Goal: Information Seeking & Learning: Learn about a topic

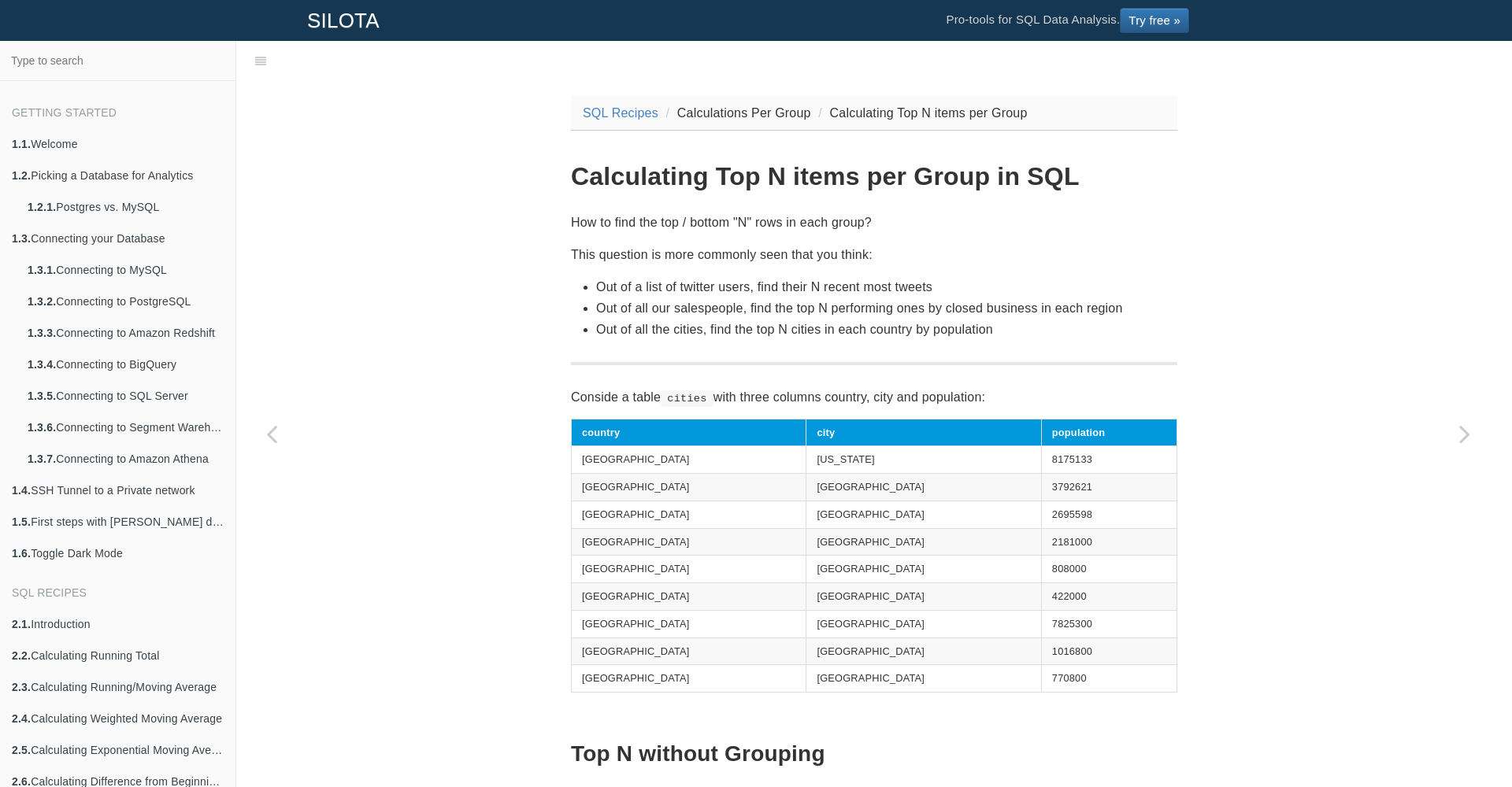
scroll to position [40, 0]
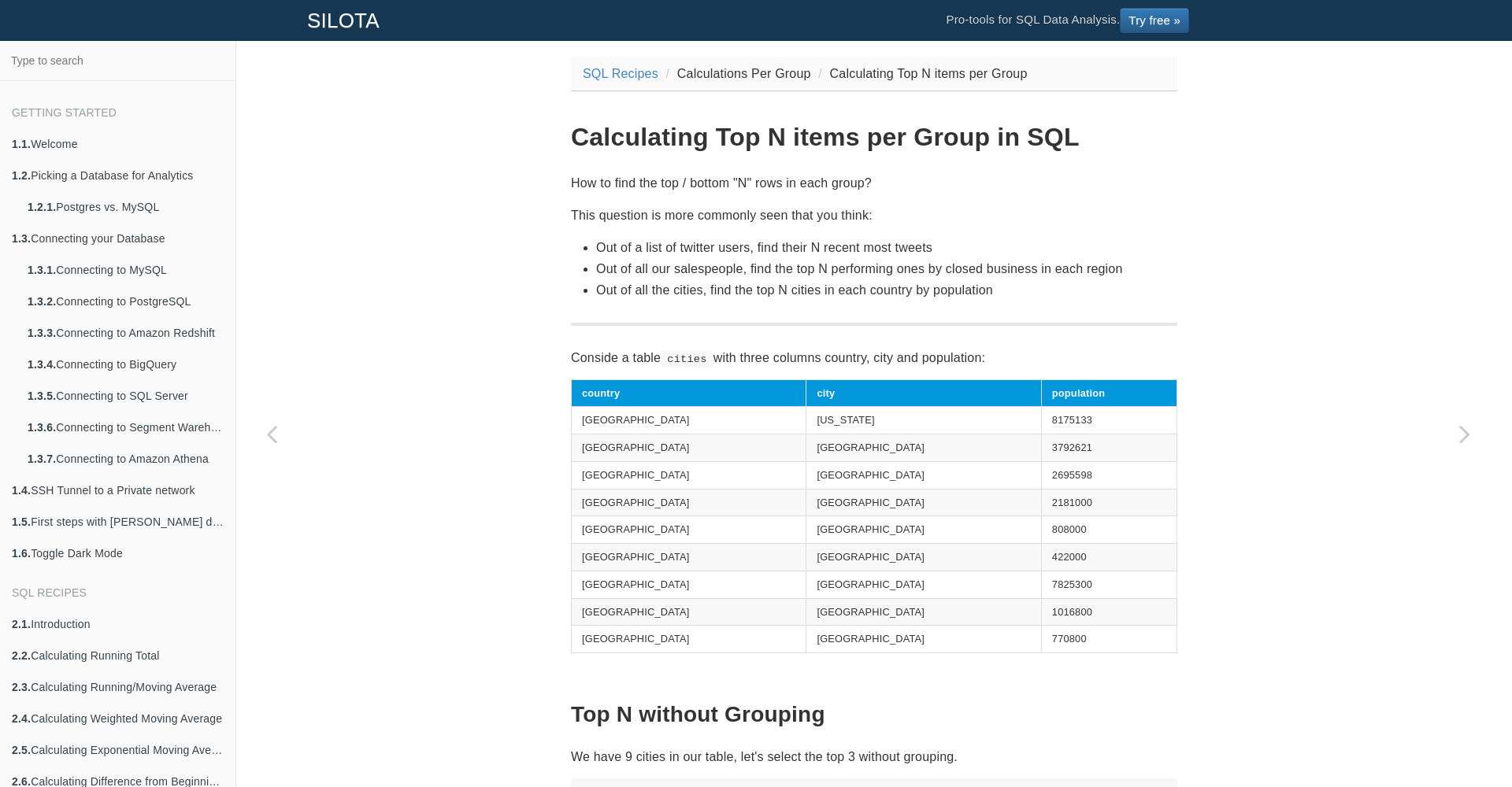
click at [638, 220] on p "This question is more commonly seen that you think:" at bounding box center [874, 215] width 607 height 21
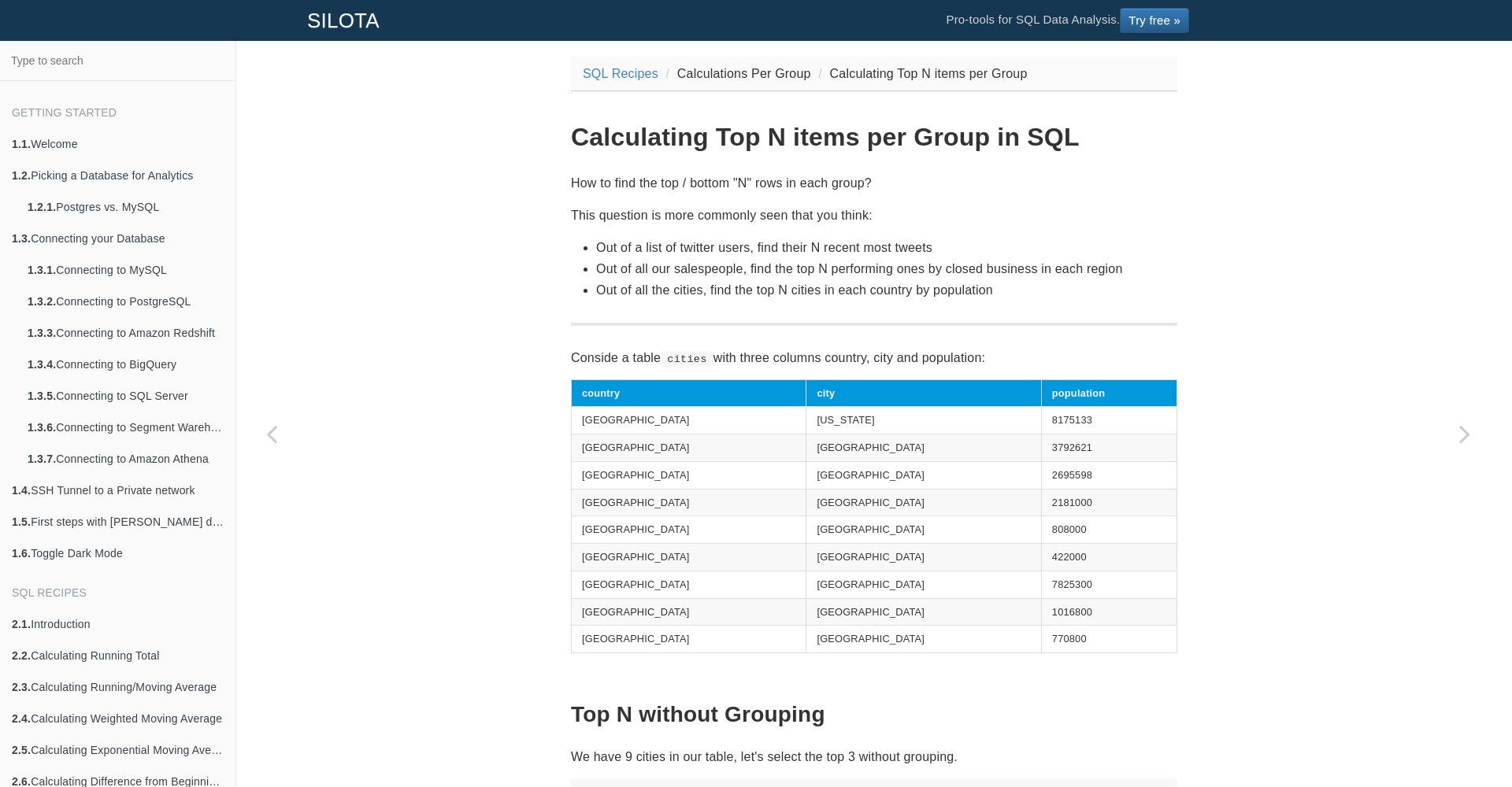
click at [627, 223] on p "This question is more commonly seen that you think:" at bounding box center [874, 215] width 607 height 21
click at [611, 223] on p "This question is more commonly seen that you think:" at bounding box center [874, 215] width 607 height 21
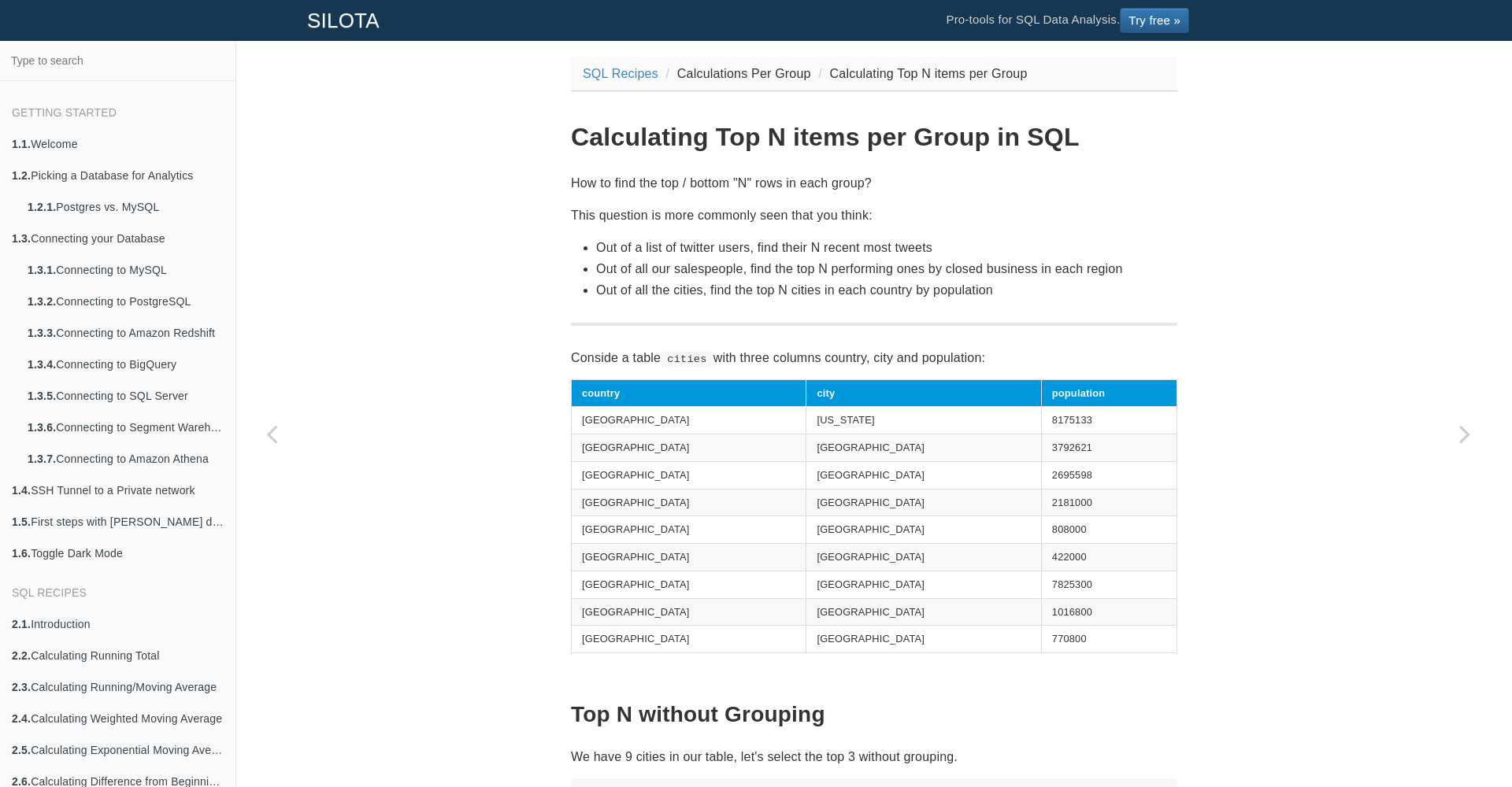
click at [611, 223] on p "This question is more commonly seen that you think:" at bounding box center [874, 215] width 607 height 21
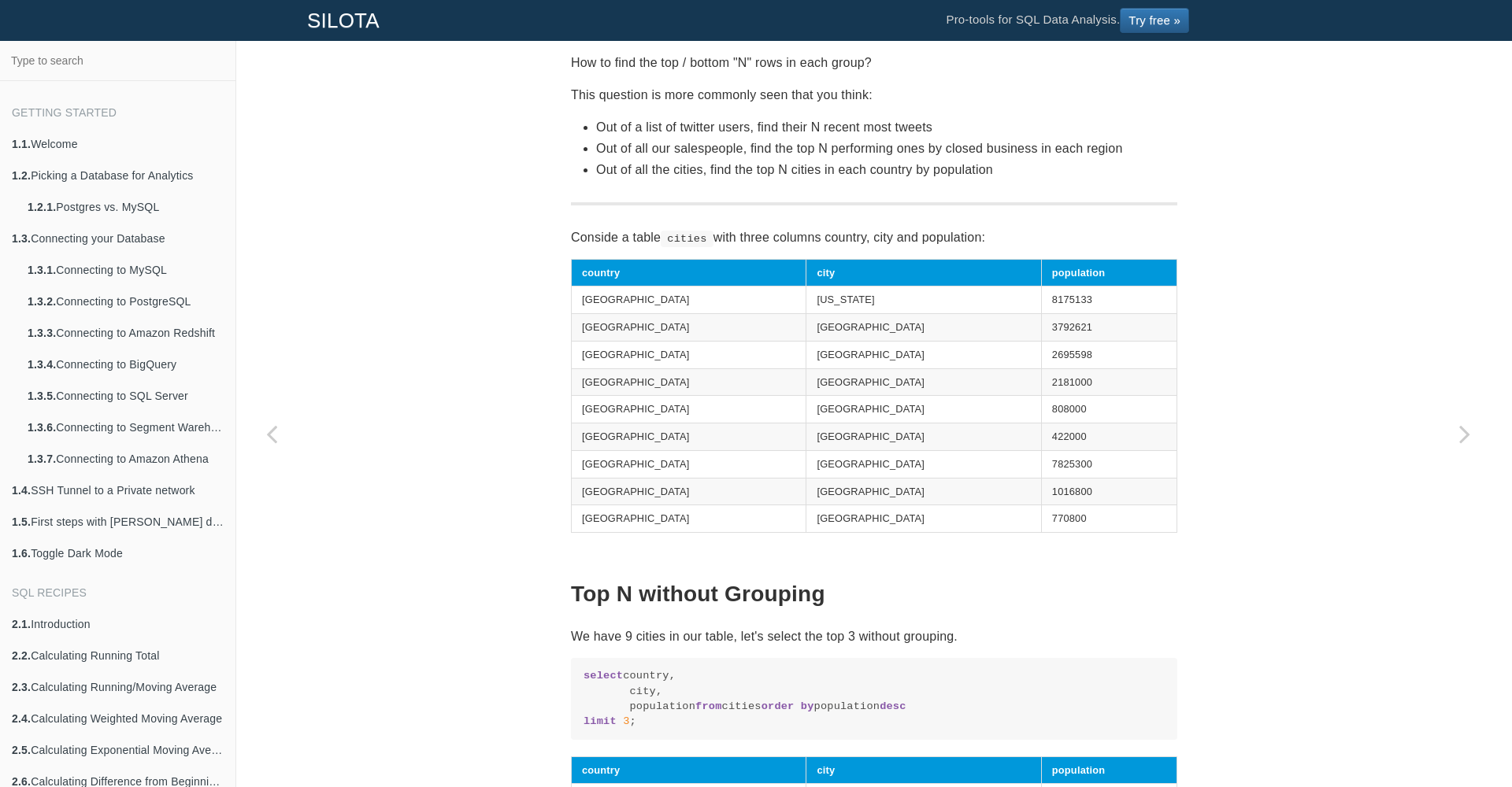
scroll to position [237, 0]
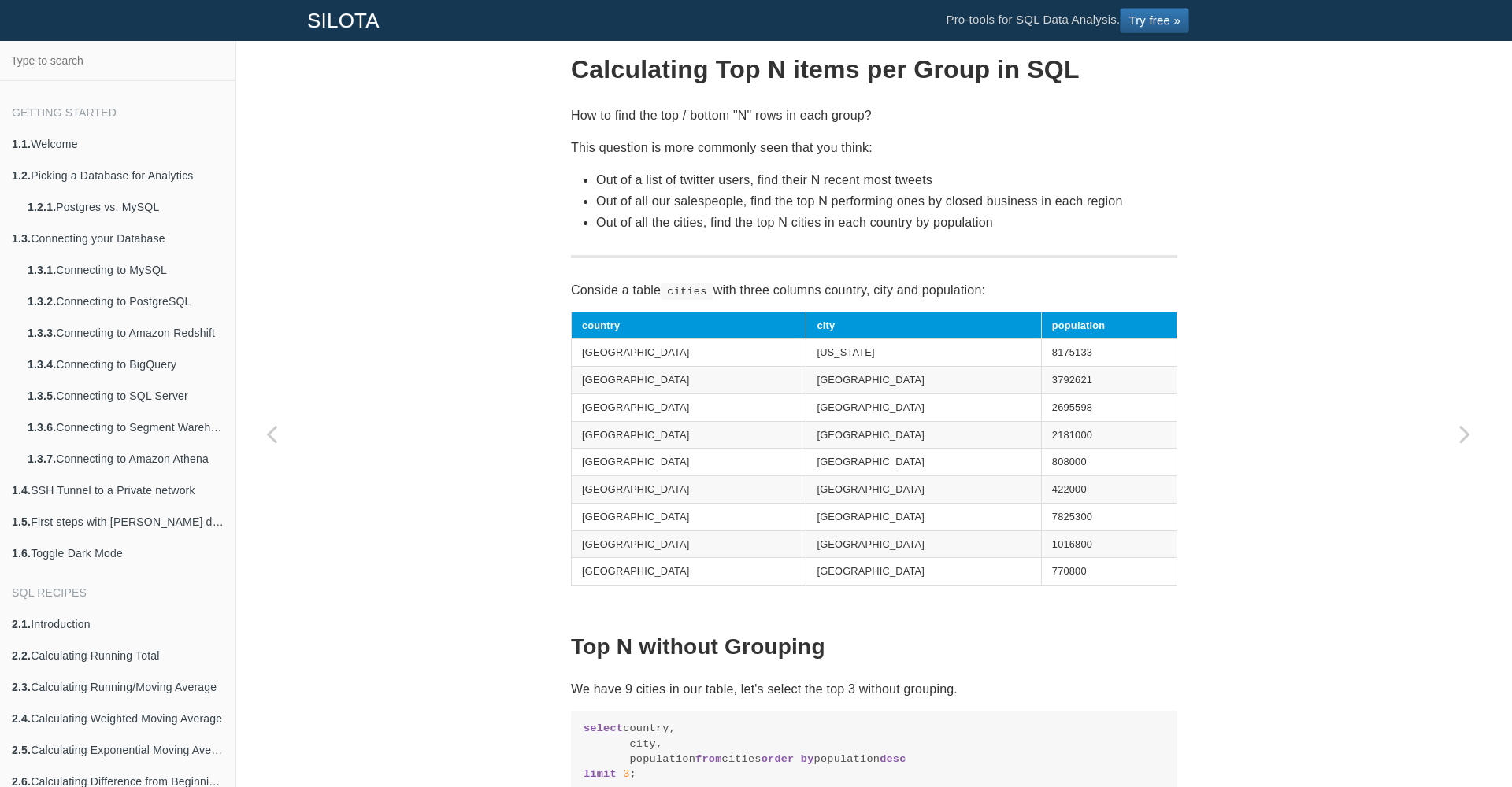
scroll to position [0, 0]
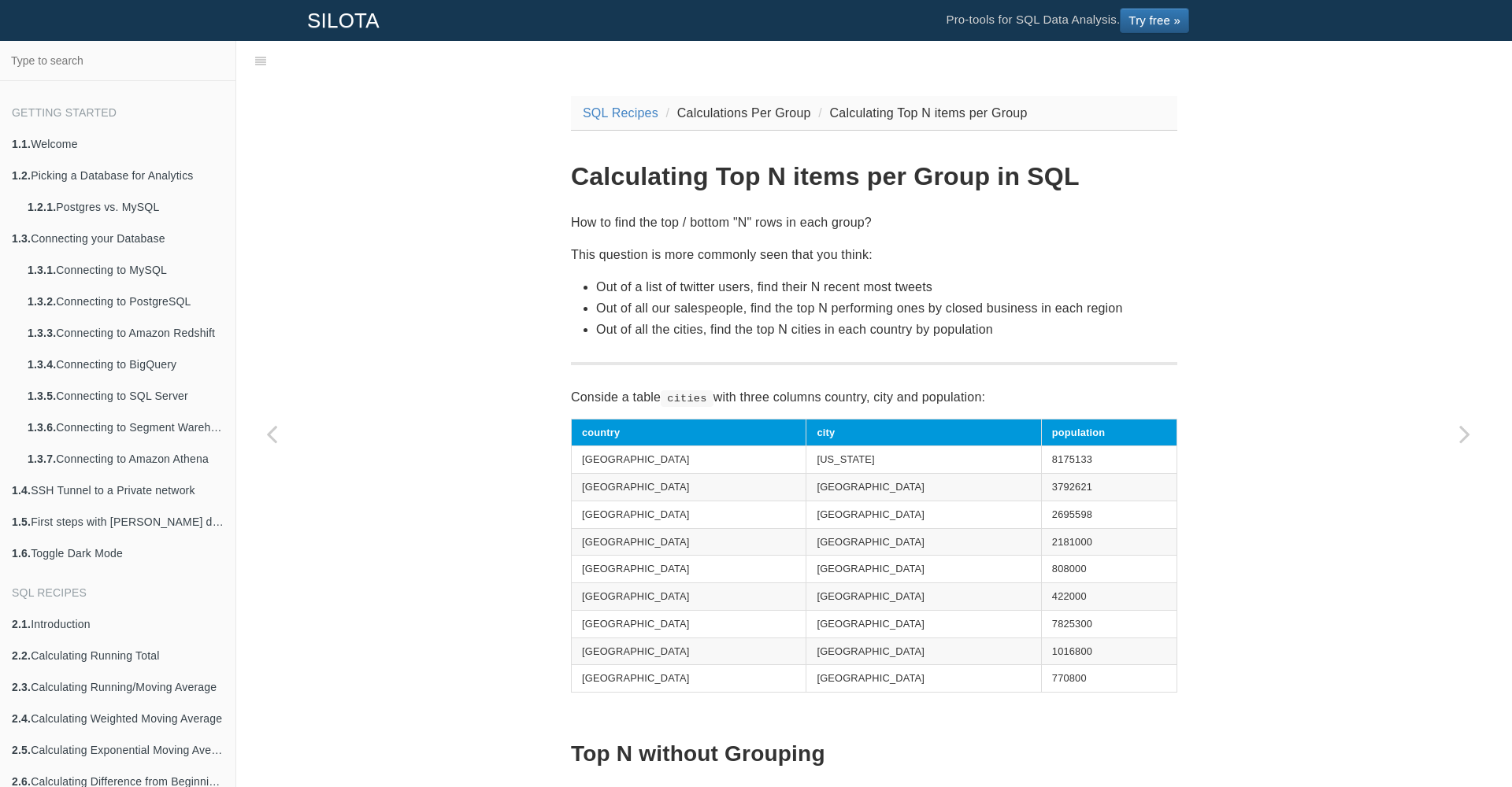
click at [787, 177] on h1 "Calculating Top N items per Group in SQL" at bounding box center [874, 177] width 607 height 28
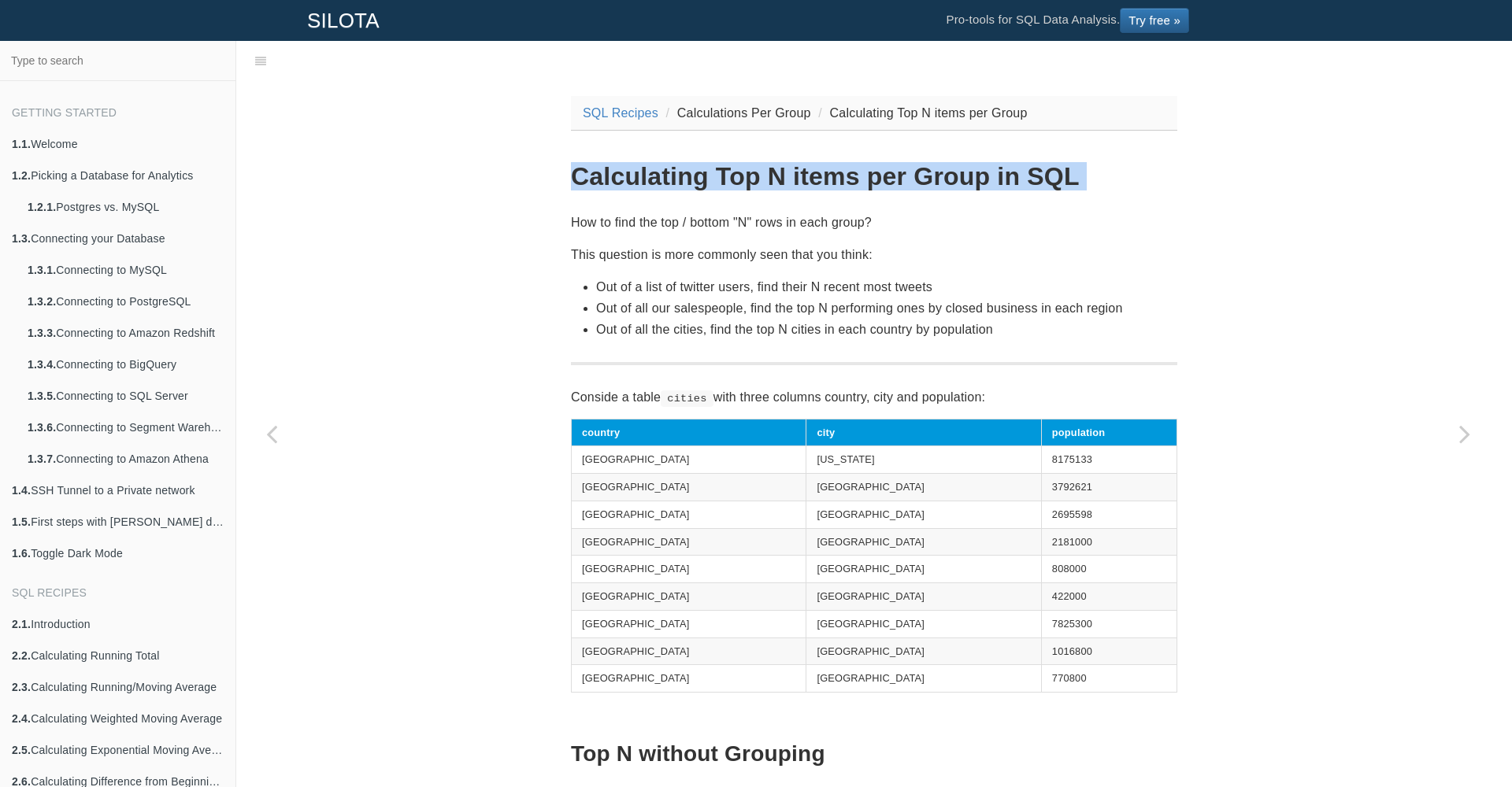
click at [787, 177] on h1 "Calculating Top N items per Group in SQL" at bounding box center [874, 177] width 607 height 28
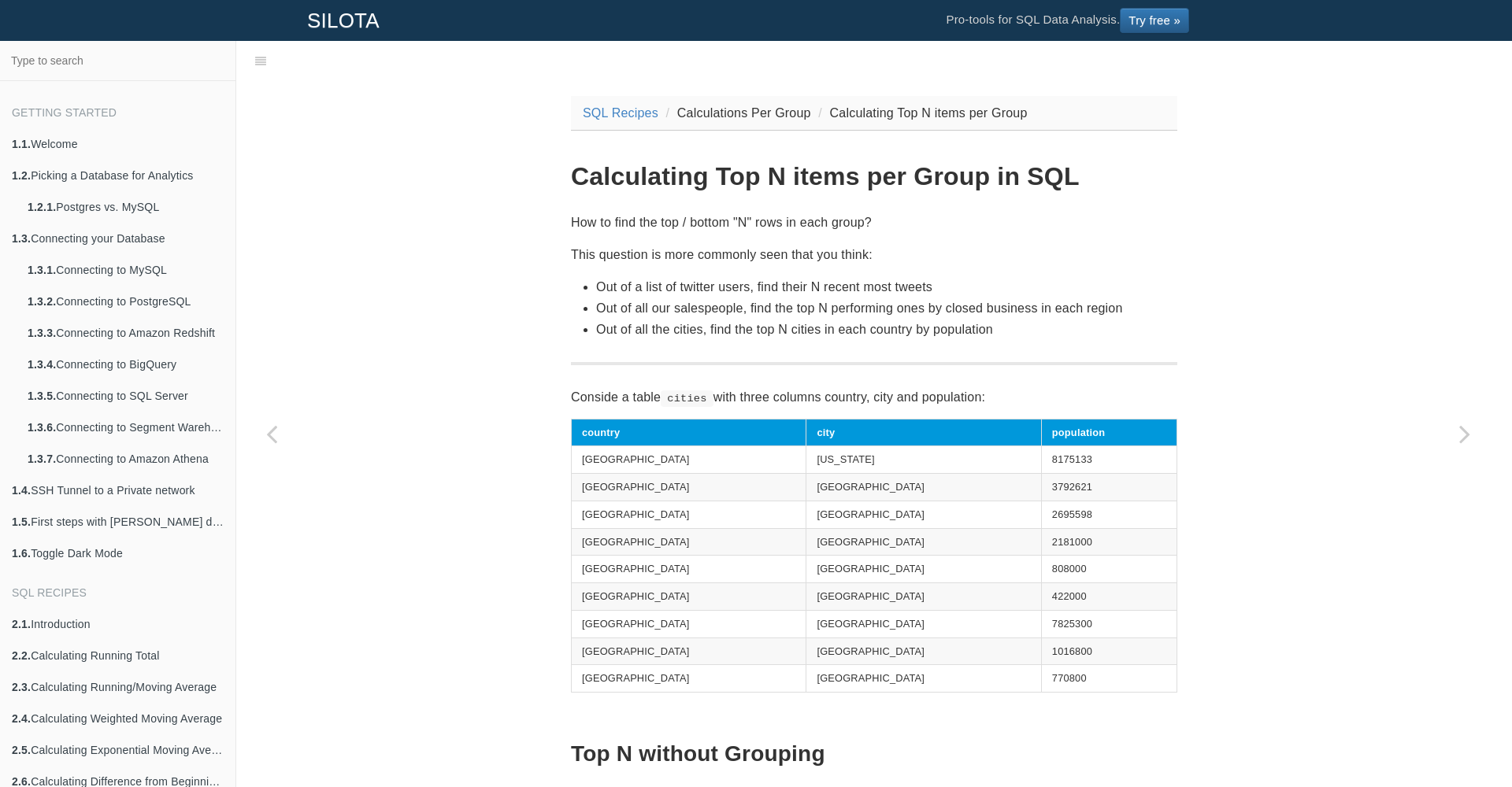
click at [765, 231] on p "How to find the top / bottom "N" rows in each group?" at bounding box center [874, 222] width 607 height 21
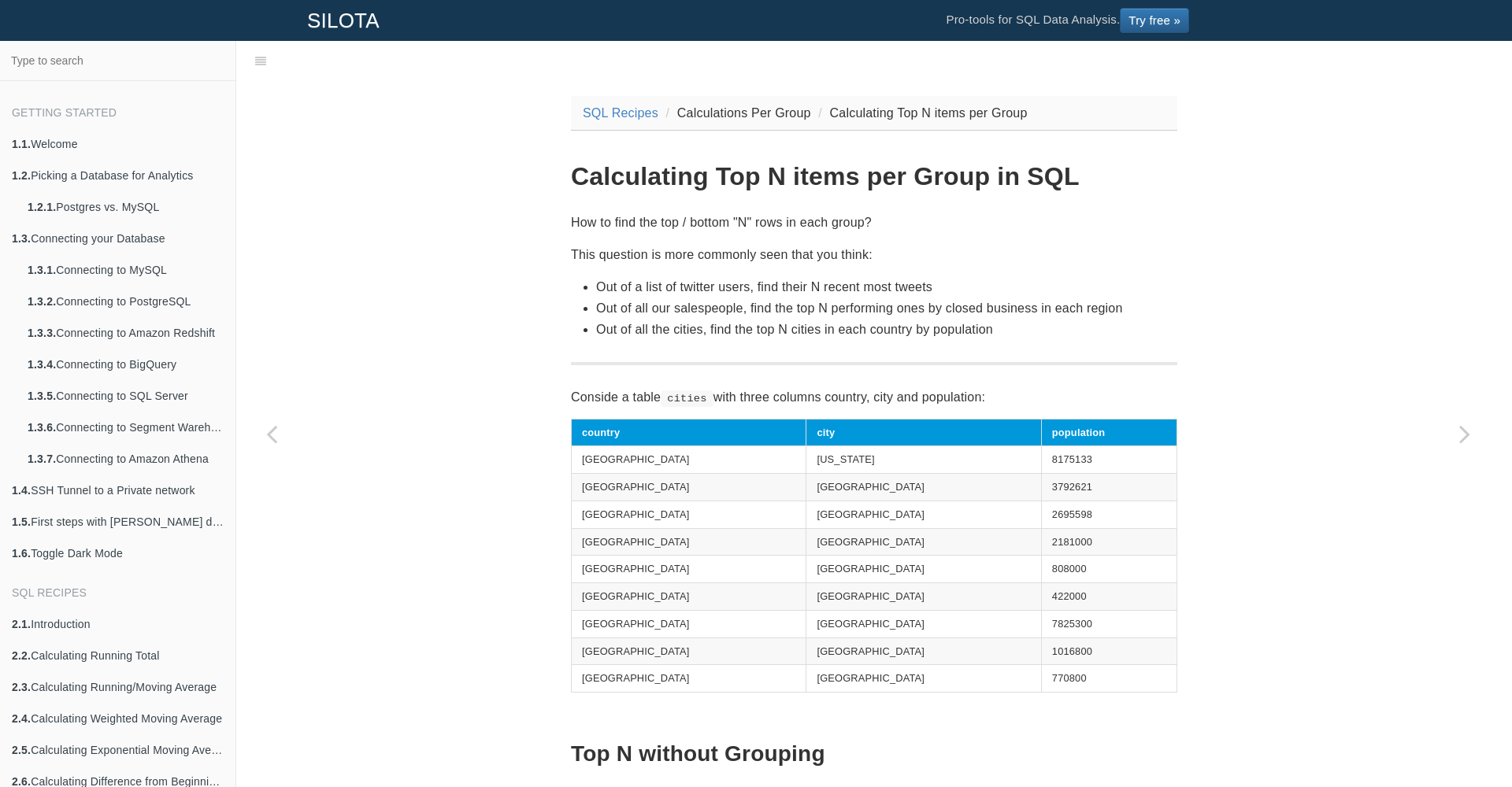
click at [730, 258] on p "This question is more commonly seen that you think:" at bounding box center [874, 254] width 607 height 21
click at [730, 307] on li "Out of all our salespeople, find the top N performing ones by closed business i…" at bounding box center [886, 308] width 581 height 21
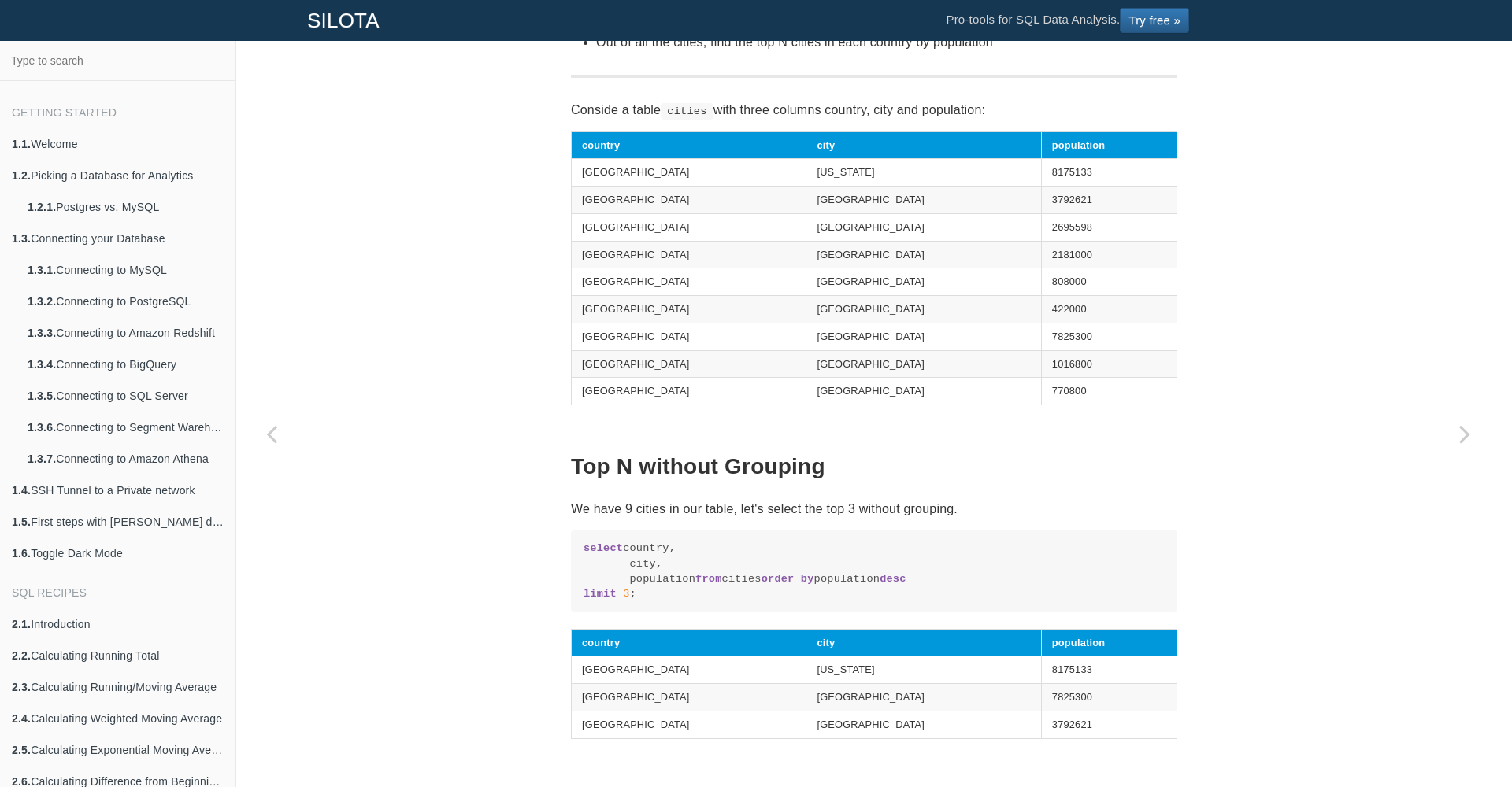
scroll to position [297, 0]
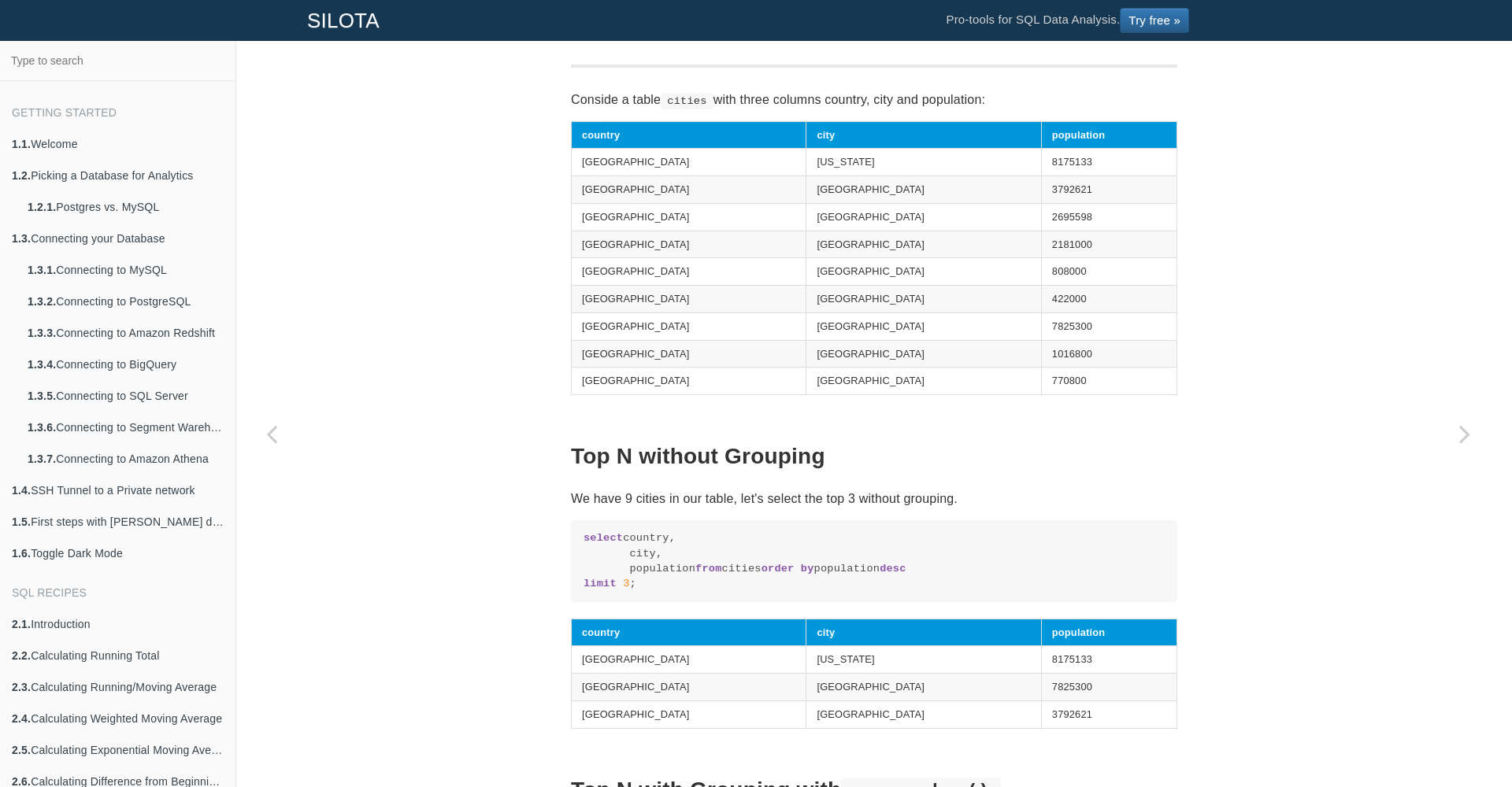
click at [709, 488] on p "We have 9 cities in our table, let's select the top 3 without grouping." at bounding box center [874, 499] width 607 height 21
click at [702, 586] on code "select country, city, population from cities order by population desc limit 3 ;" at bounding box center [874, 560] width 581 height 61
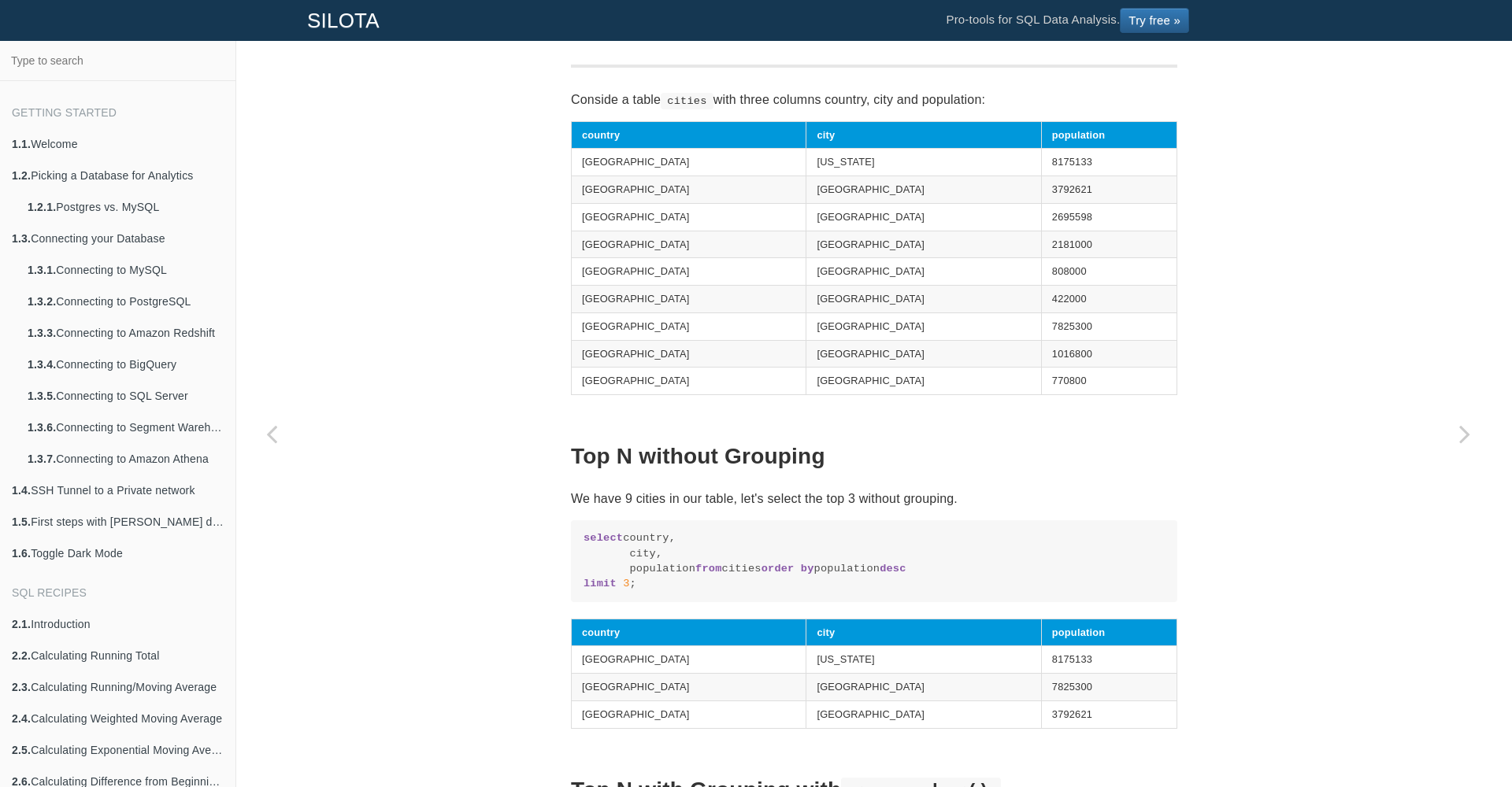
click at [702, 586] on code "select country, city, population from cities order by population desc limit 3 ;" at bounding box center [874, 560] width 581 height 61
click at [655, 592] on code "select country, city, population from cities order by population desc limit 3 ;" at bounding box center [874, 560] width 581 height 61
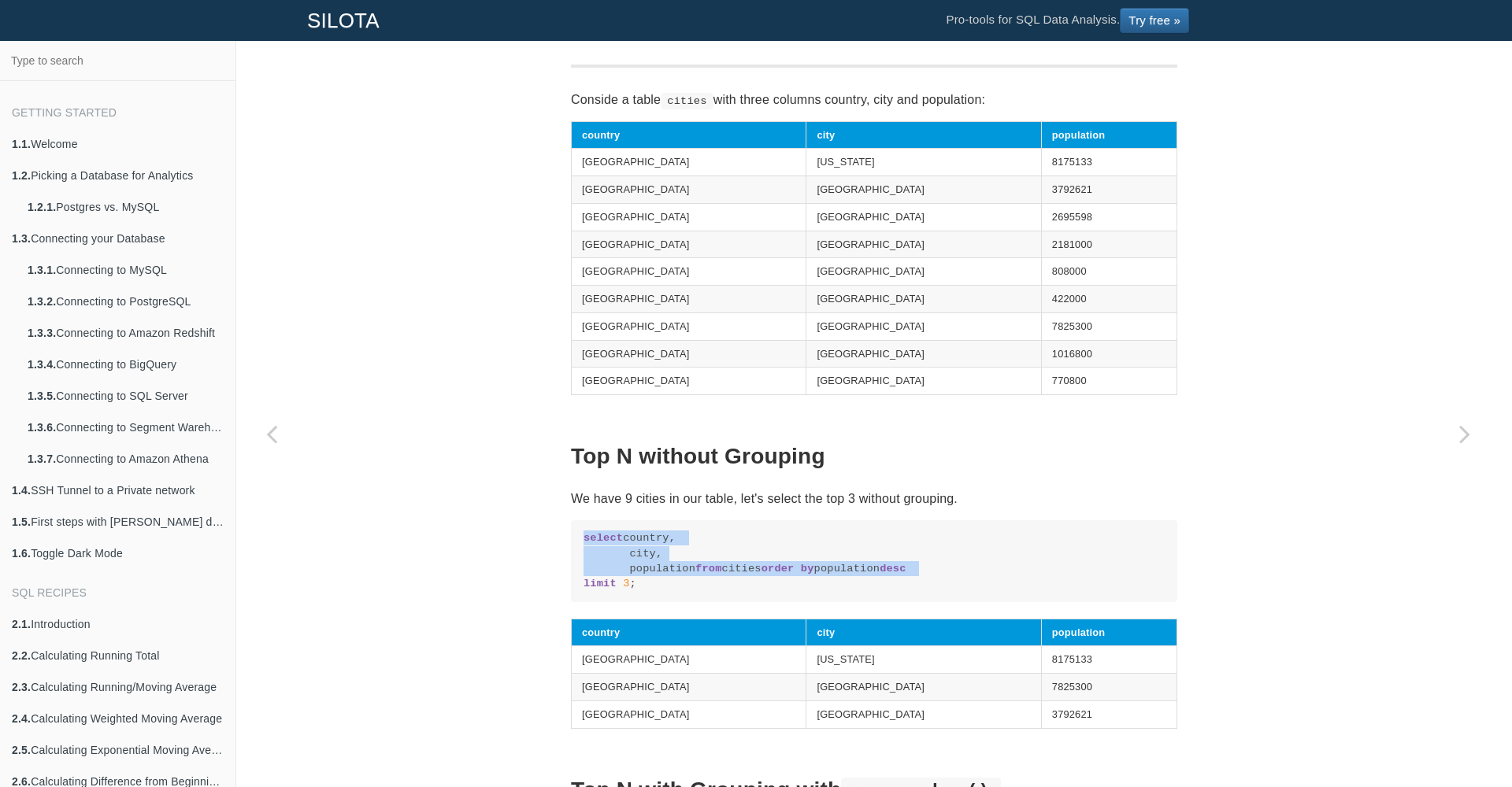
click at [655, 592] on code "select country, city, population from cities order by population desc limit 3 ;" at bounding box center [874, 560] width 581 height 61
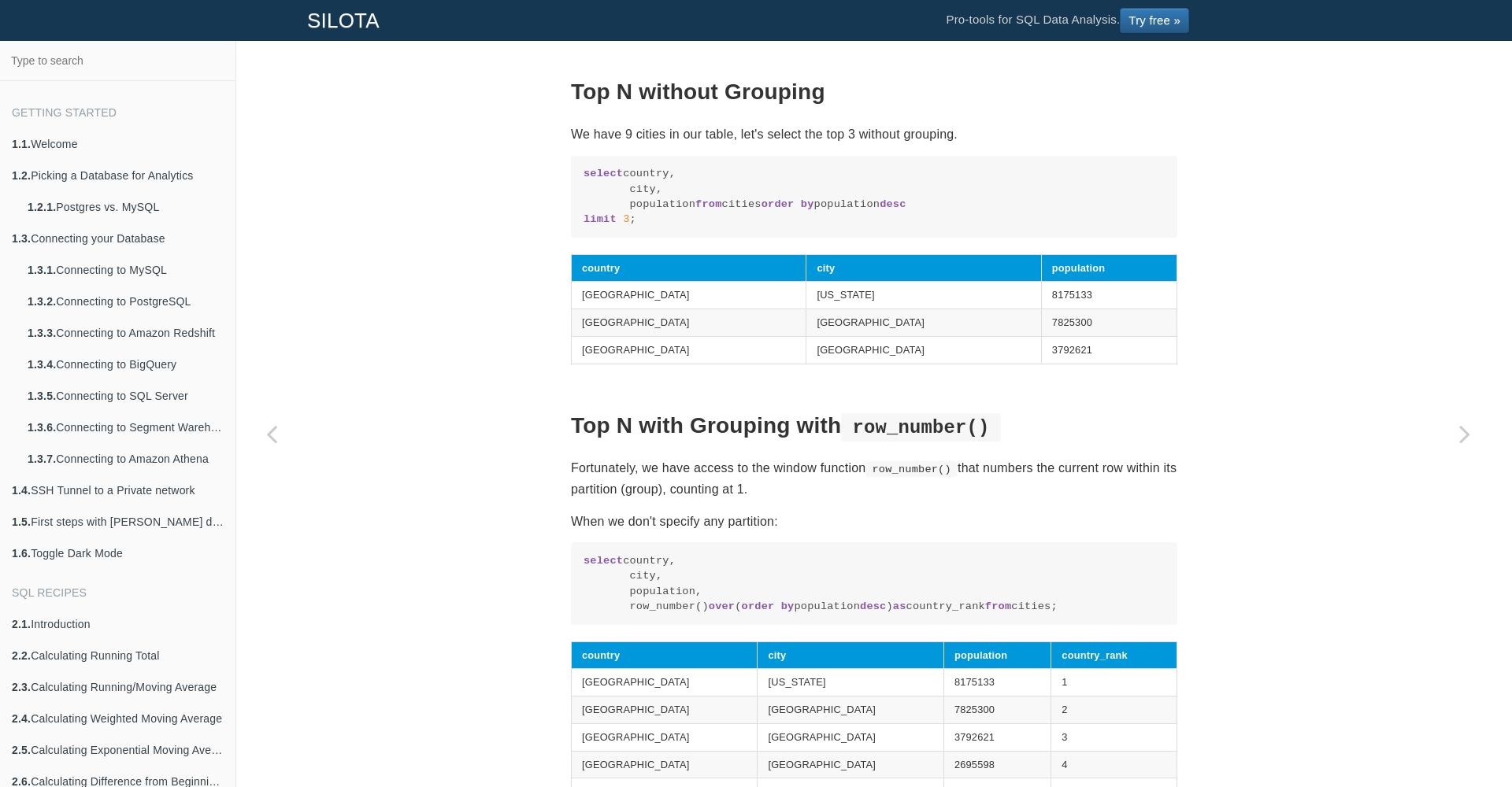
scroll to position [689, 0]
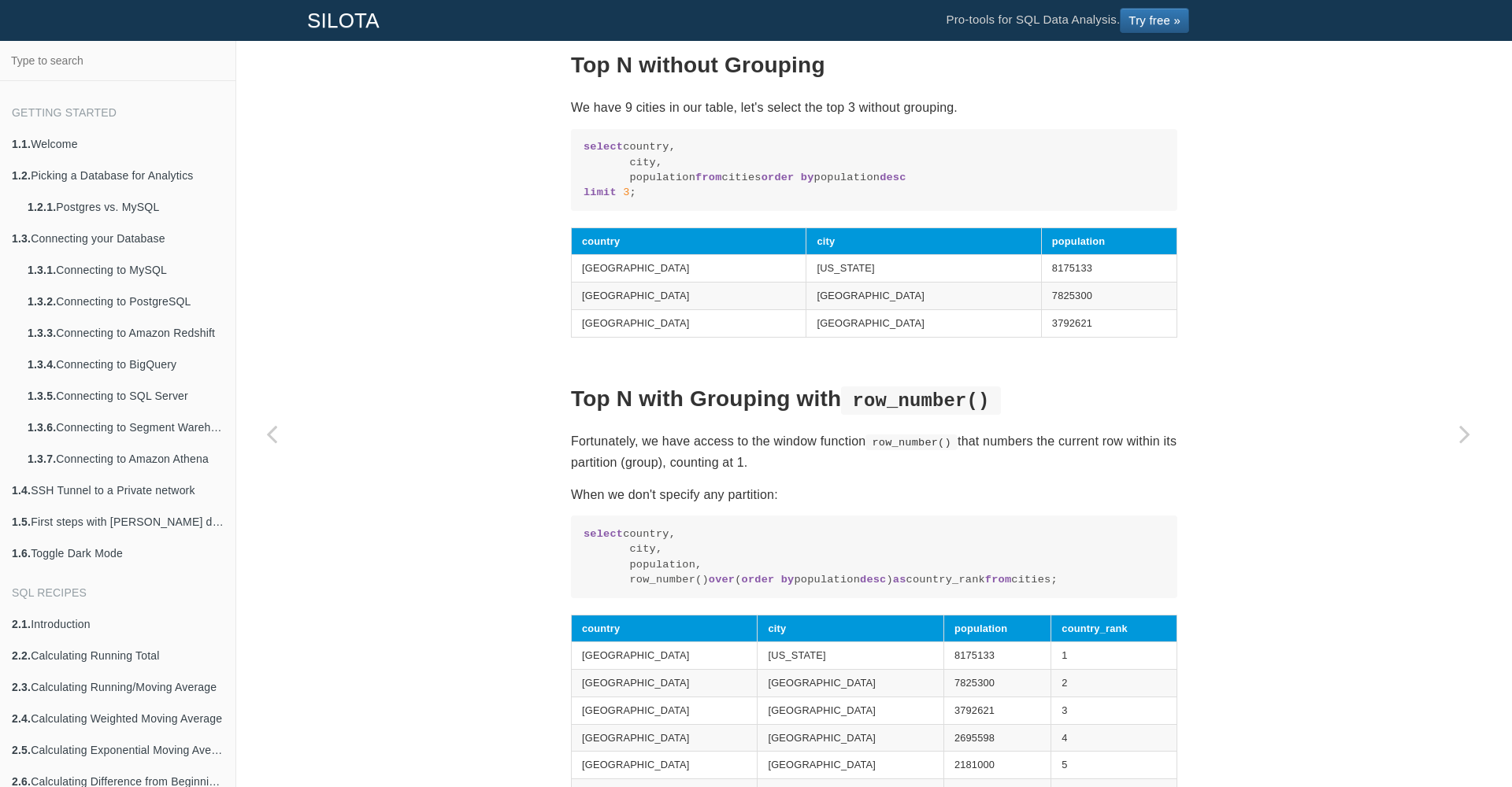
click at [718, 473] on p "Fortunately, we have access to the window function row_number() that numbers th…" at bounding box center [874, 452] width 607 height 43
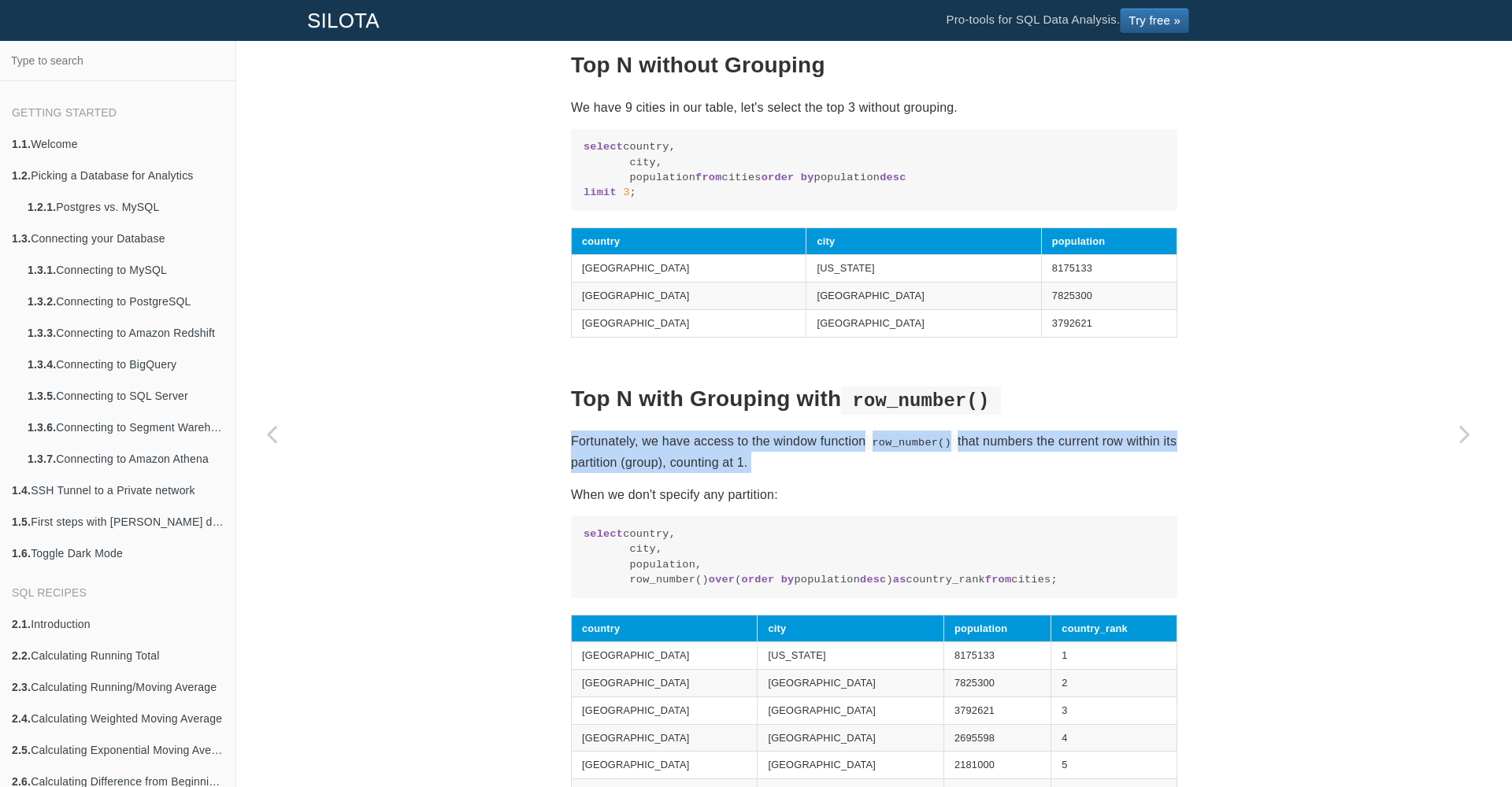
click at [718, 473] on p "Fortunately, we have access to the window function row_number() that numbers th…" at bounding box center [874, 452] width 607 height 43
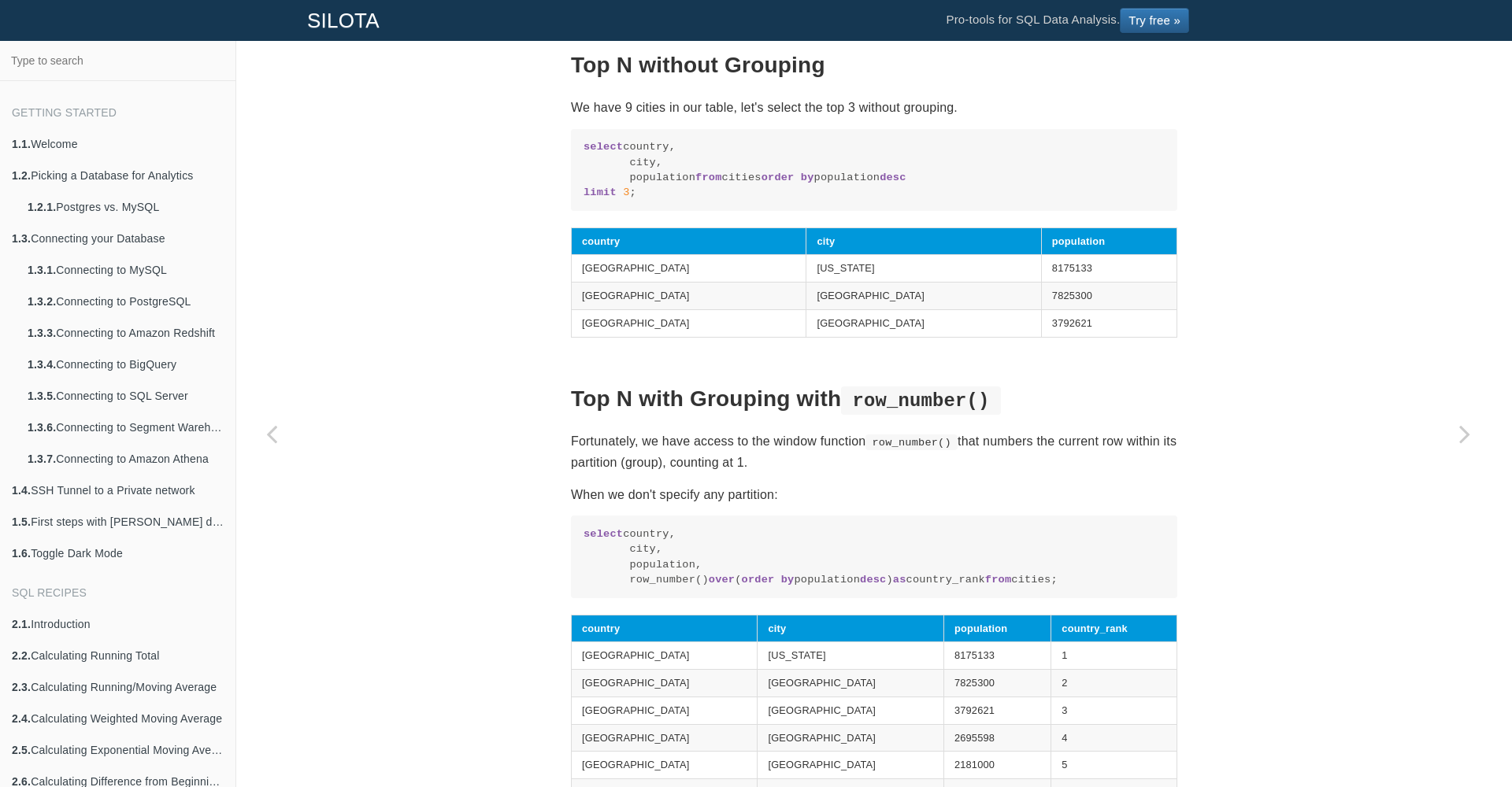
click at [720, 473] on p "Fortunately, we have access to the window function row_number() that numbers th…" at bounding box center [874, 452] width 607 height 43
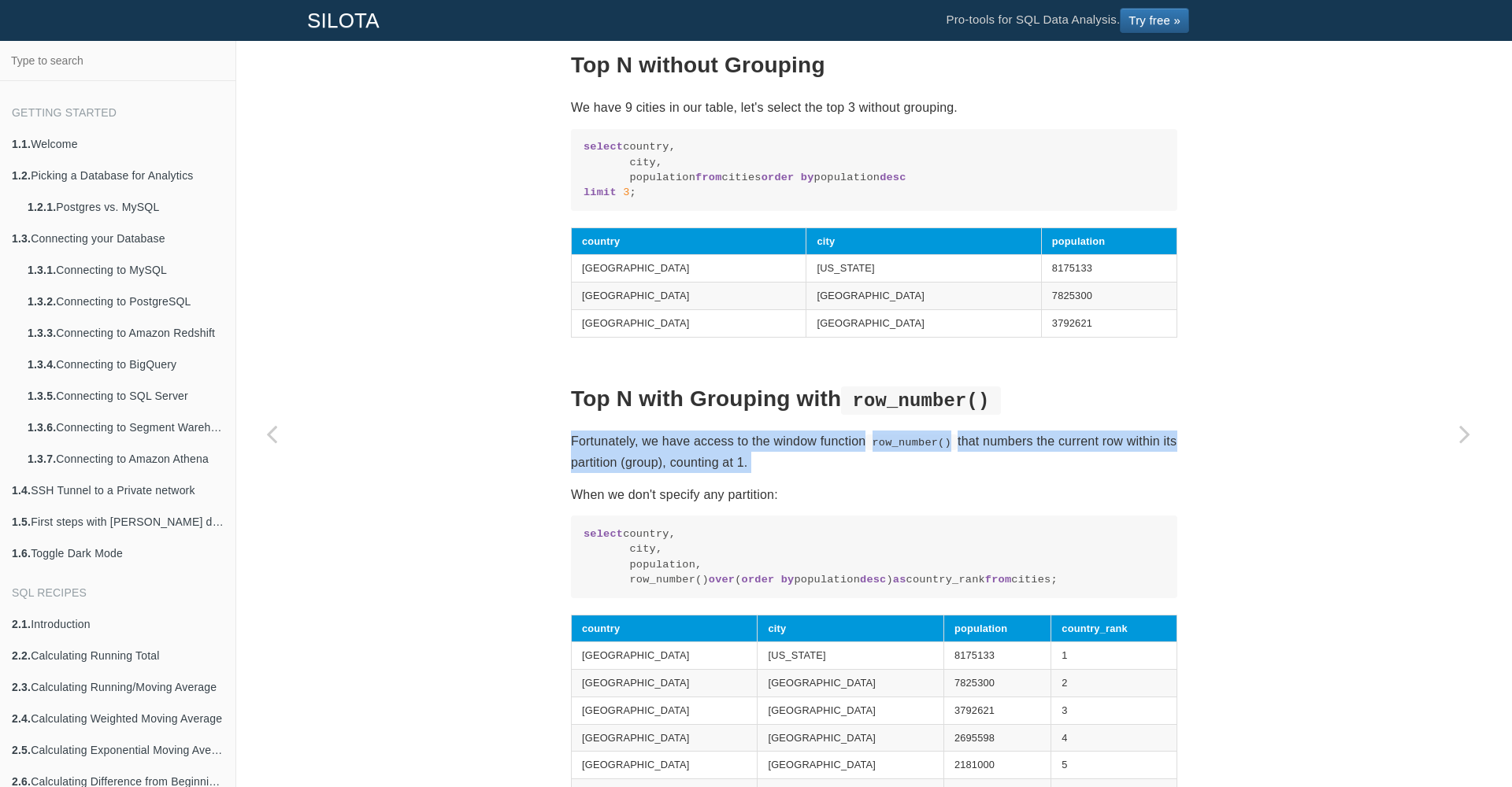
click at [720, 473] on p "Fortunately, we have access to the window function row_number() that numbers th…" at bounding box center [874, 452] width 607 height 43
click at [721, 473] on p "Fortunately, we have access to the window function row_number() that numbers th…" at bounding box center [874, 452] width 607 height 43
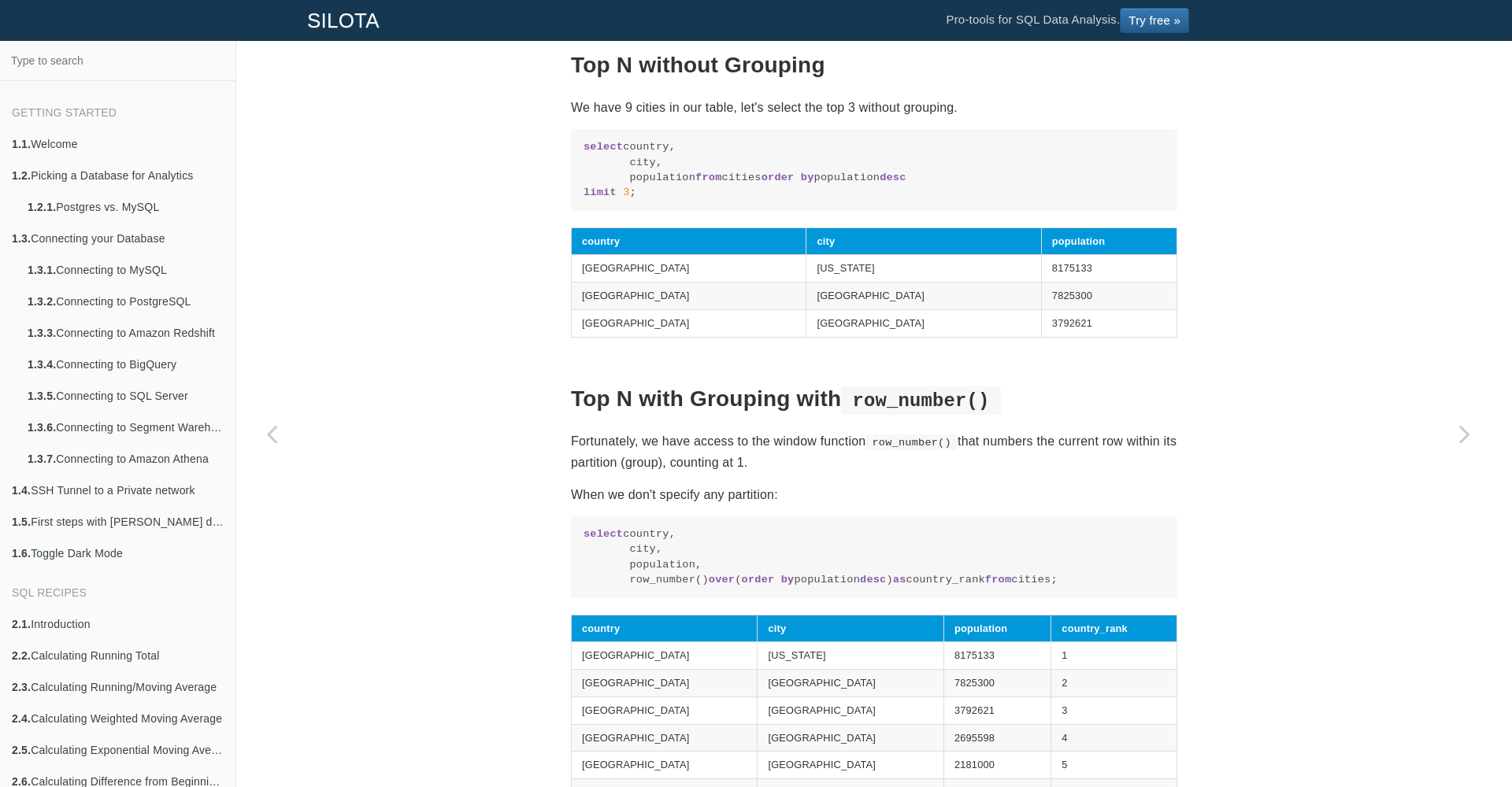
click at [930, 473] on p "Fortunately, we have access to the window function row_number() that numbers th…" at bounding box center [874, 452] width 607 height 43
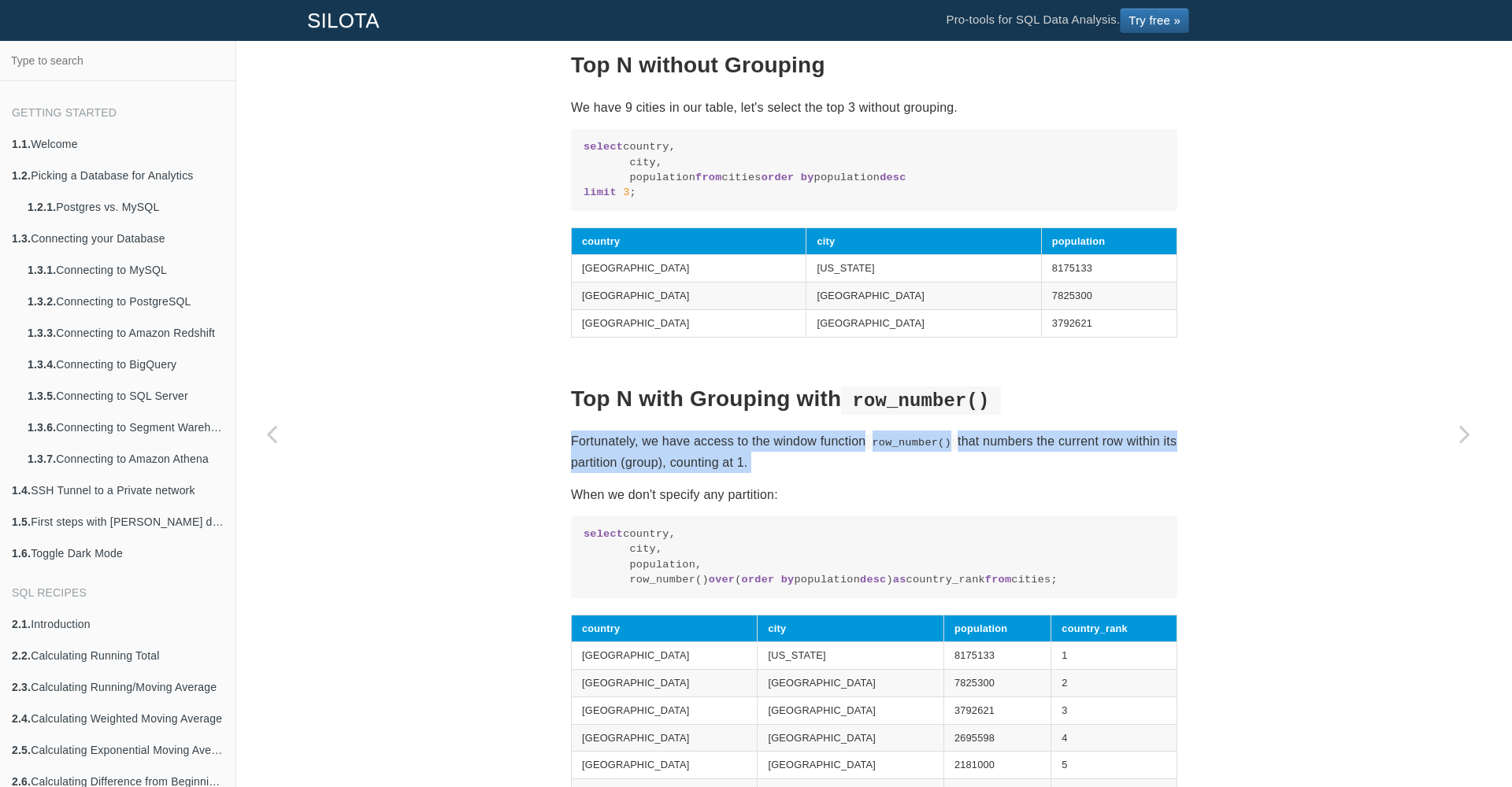
click at [930, 473] on p "Fortunately, we have access to the window function row_number() that numbers th…" at bounding box center [874, 452] width 607 height 43
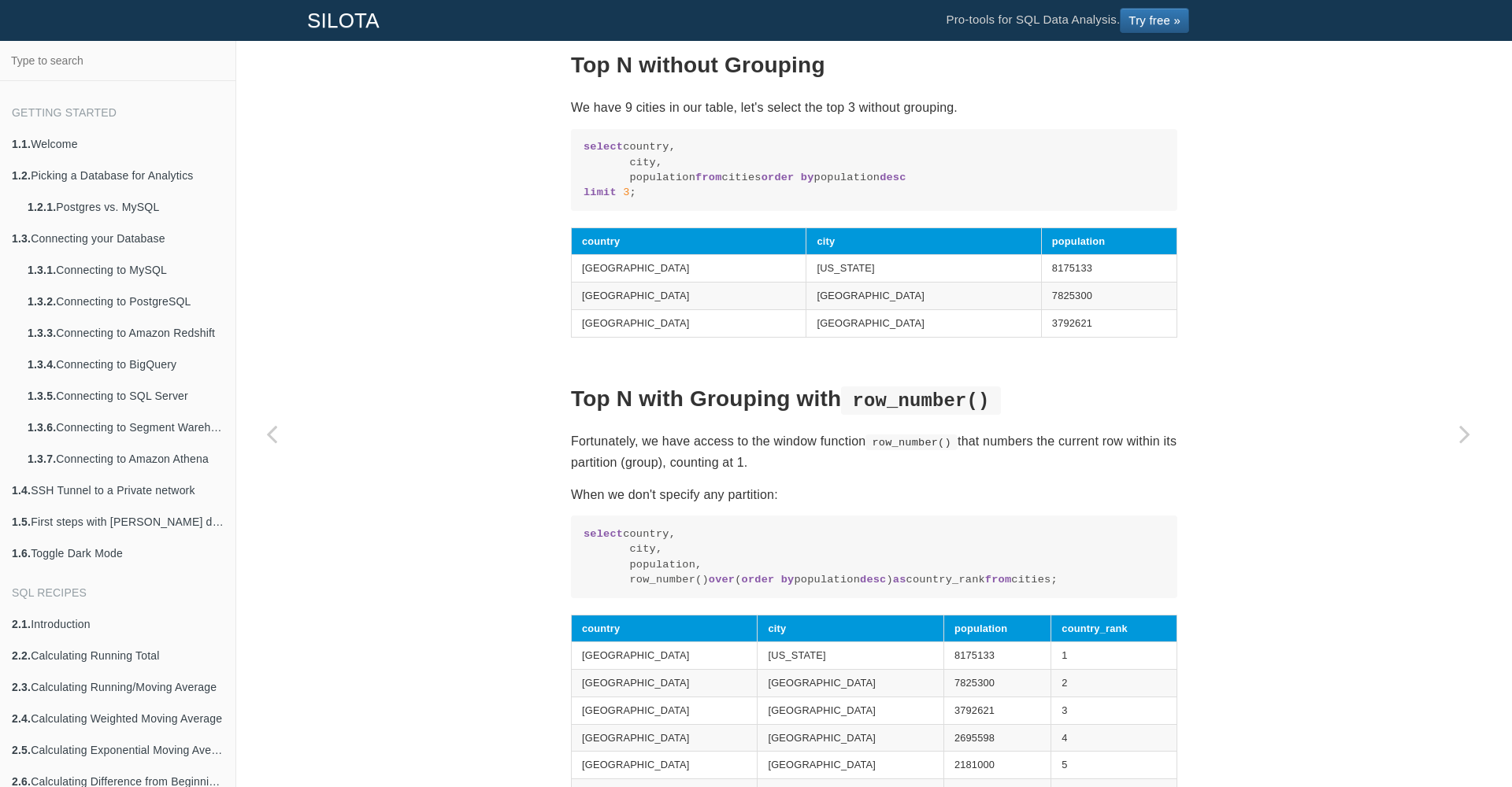
scroll to position [692, 0]
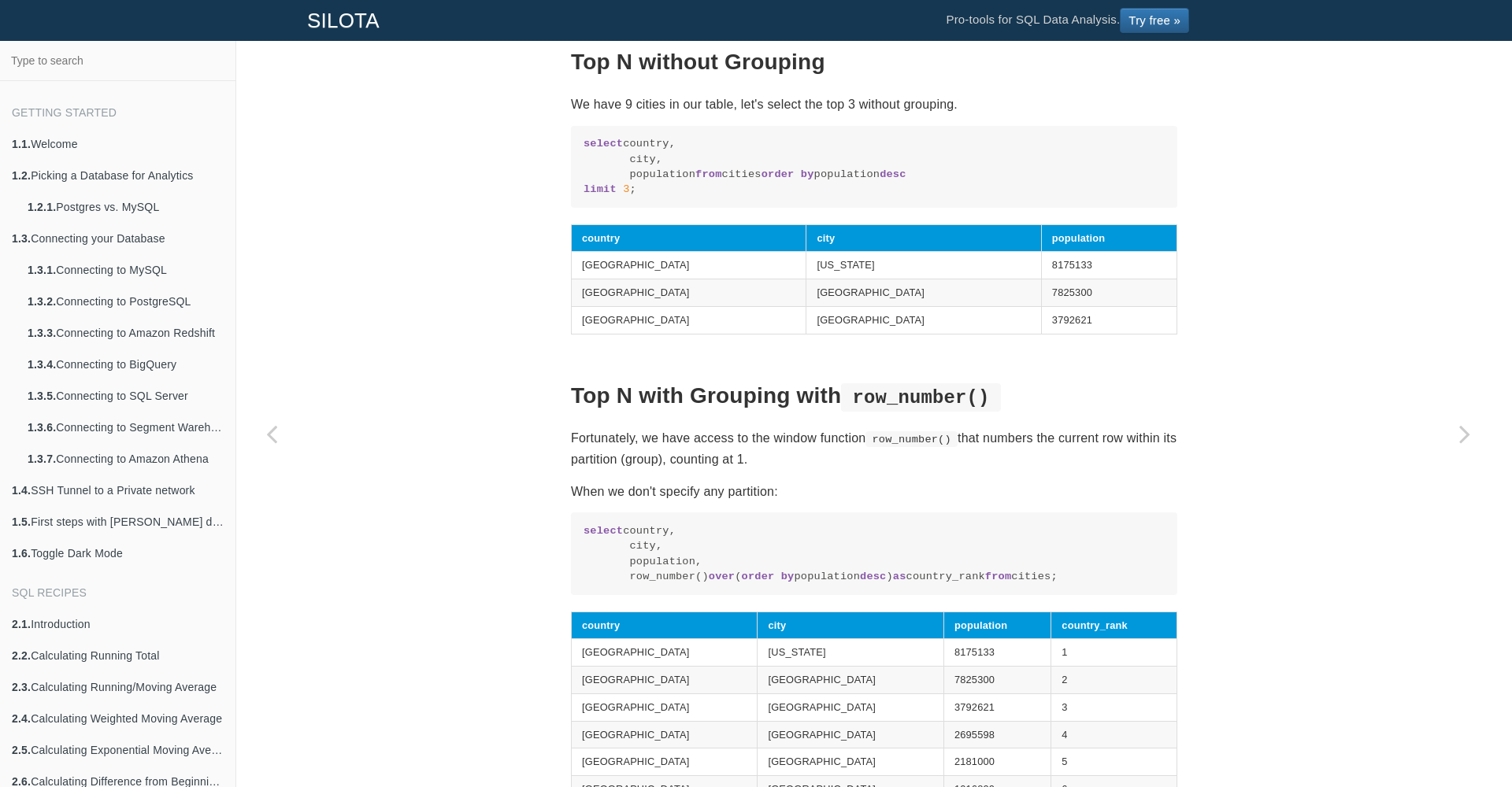
drag, startPoint x: 693, startPoint y: 594, endPoint x: 908, endPoint y: 605, distance: 215.3
click at [908, 585] on code "select country, city, population, row_number() over ( order by population desc …" at bounding box center [874, 554] width 581 height 61
click at [849, 585] on code "select country, city, population, row_number() over ( order by population desc …" at bounding box center [874, 554] width 581 height 61
click at [742, 585] on code "select country, city, population, row_number() over ( order by population desc …" at bounding box center [874, 554] width 581 height 61
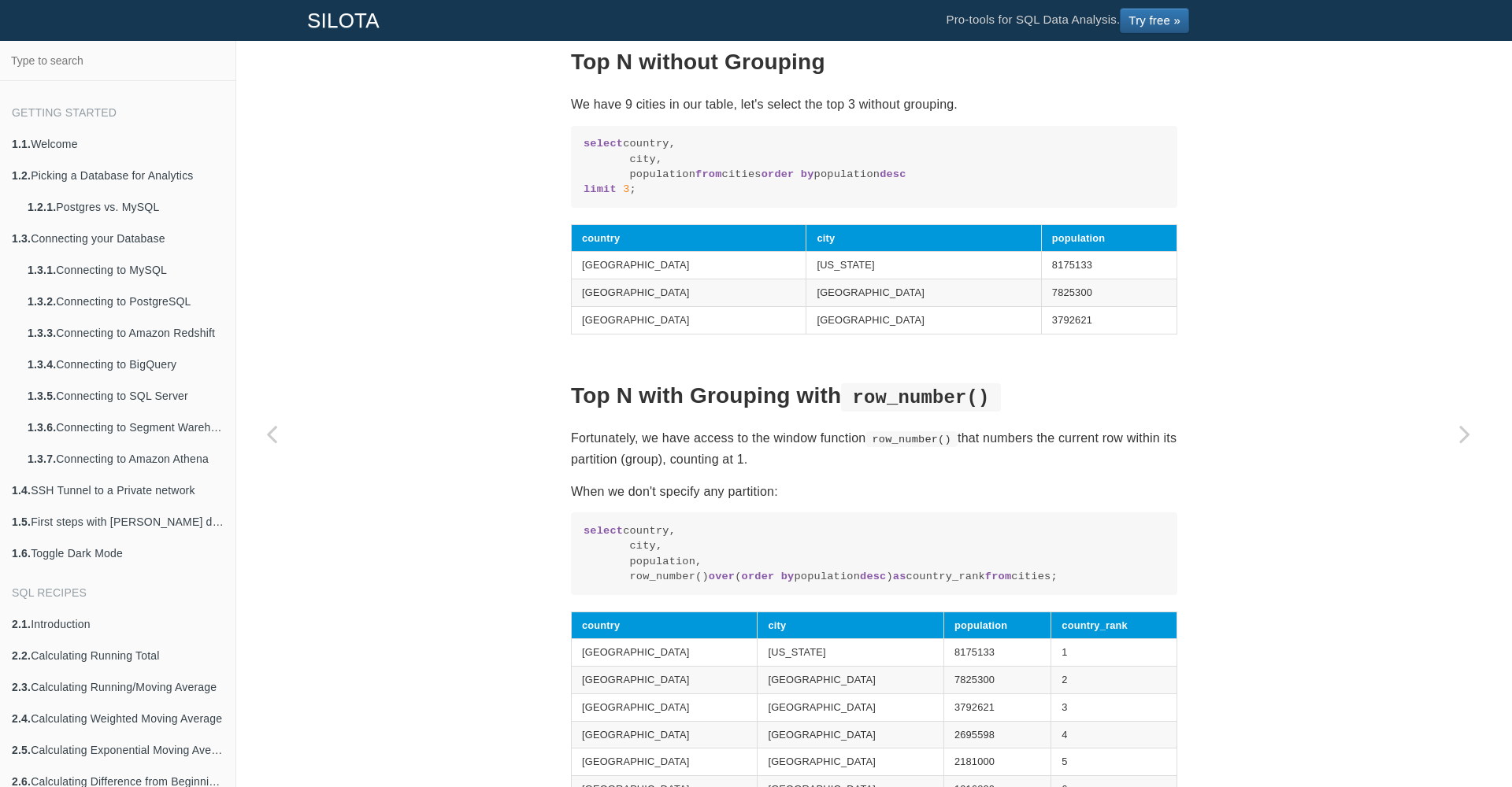
click at [742, 585] on code "select country, city, population, row_number() over ( order by population desc …" at bounding box center [874, 554] width 581 height 61
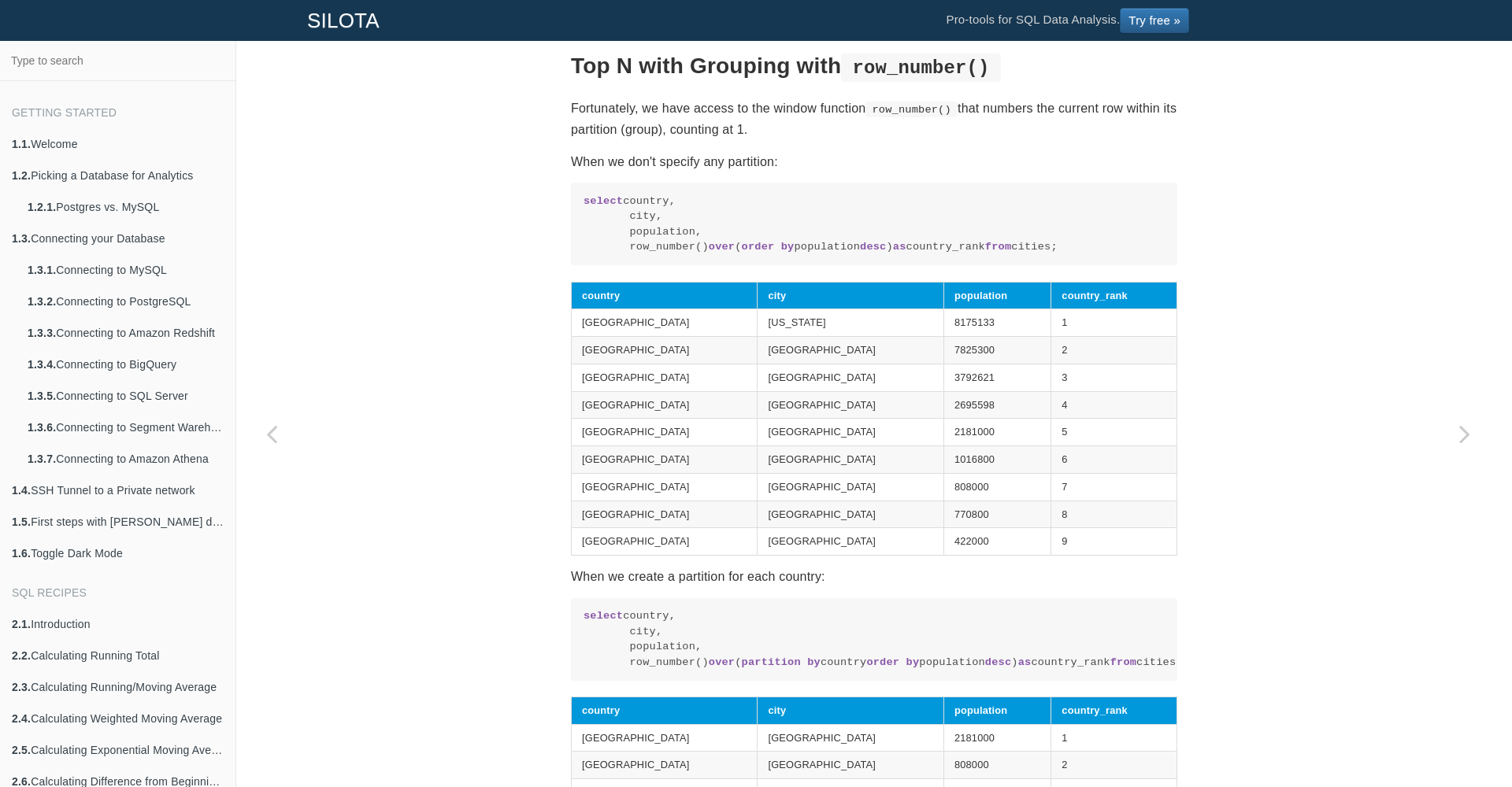
scroll to position [995, 0]
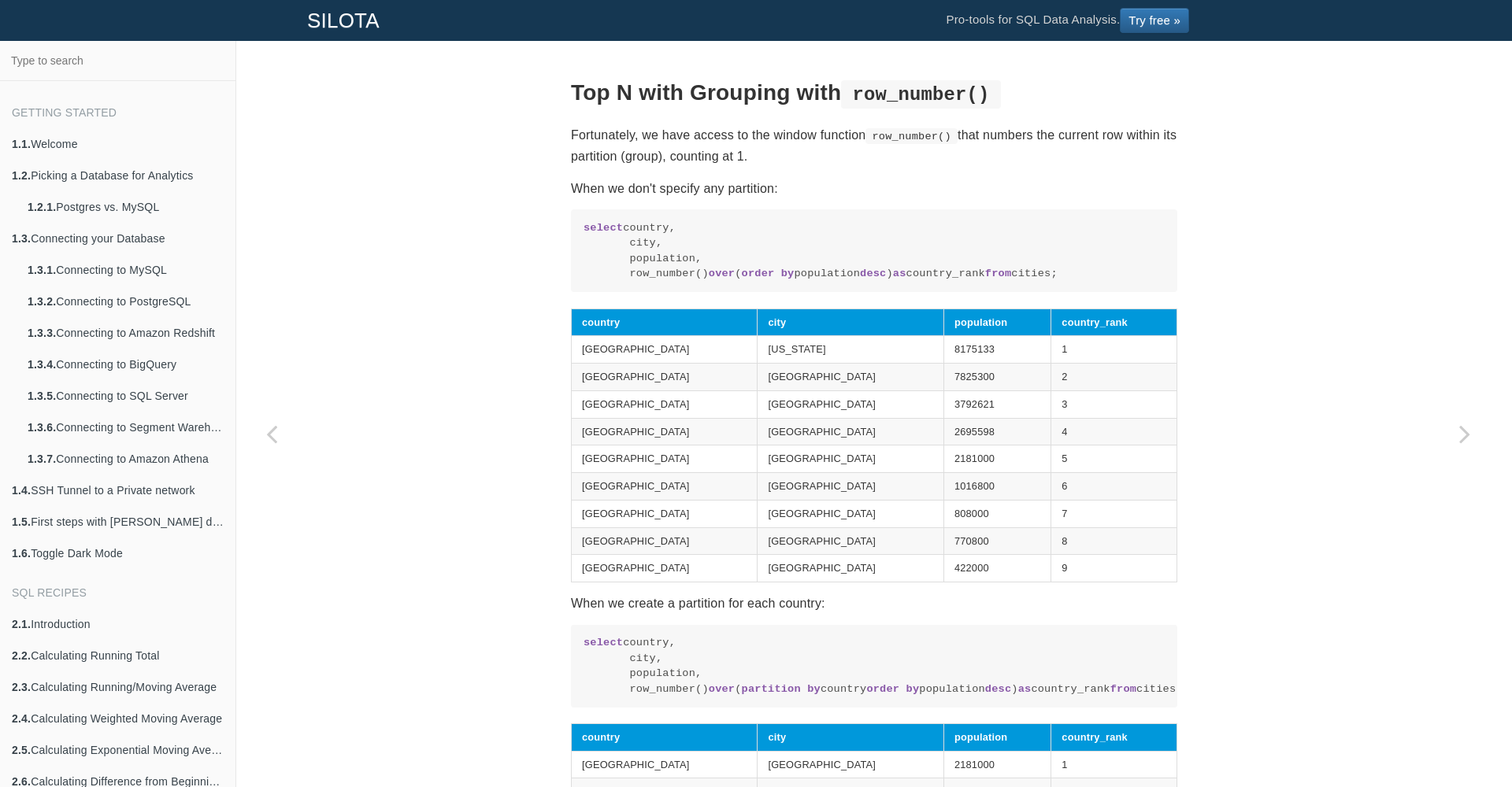
click at [710, 167] on p "Fortunately, we have access to the window function row_number() that numbers th…" at bounding box center [874, 146] width 607 height 43
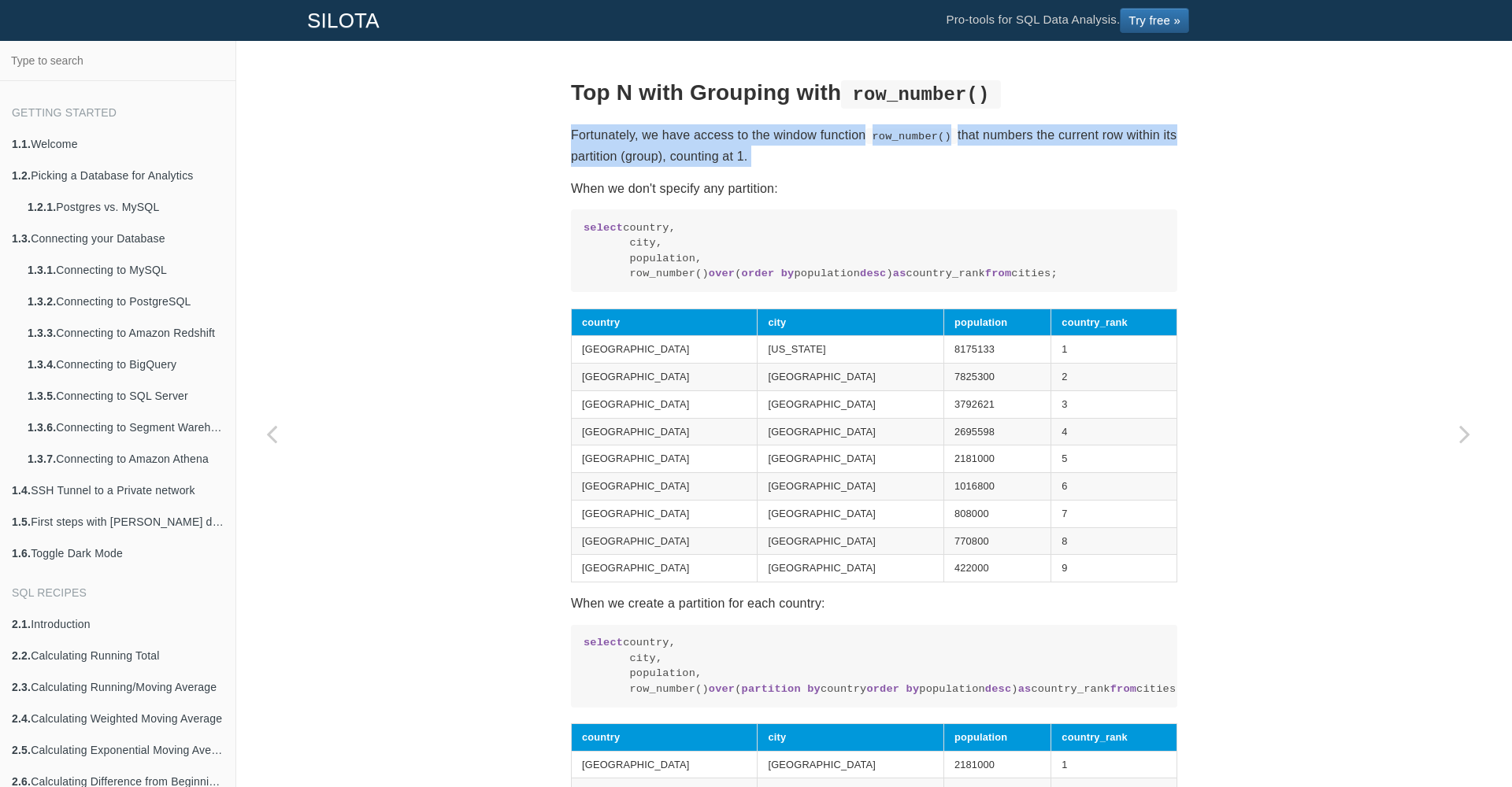
click at [710, 167] on p "Fortunately, we have access to the window function row_number() that numbers th…" at bounding box center [874, 146] width 607 height 43
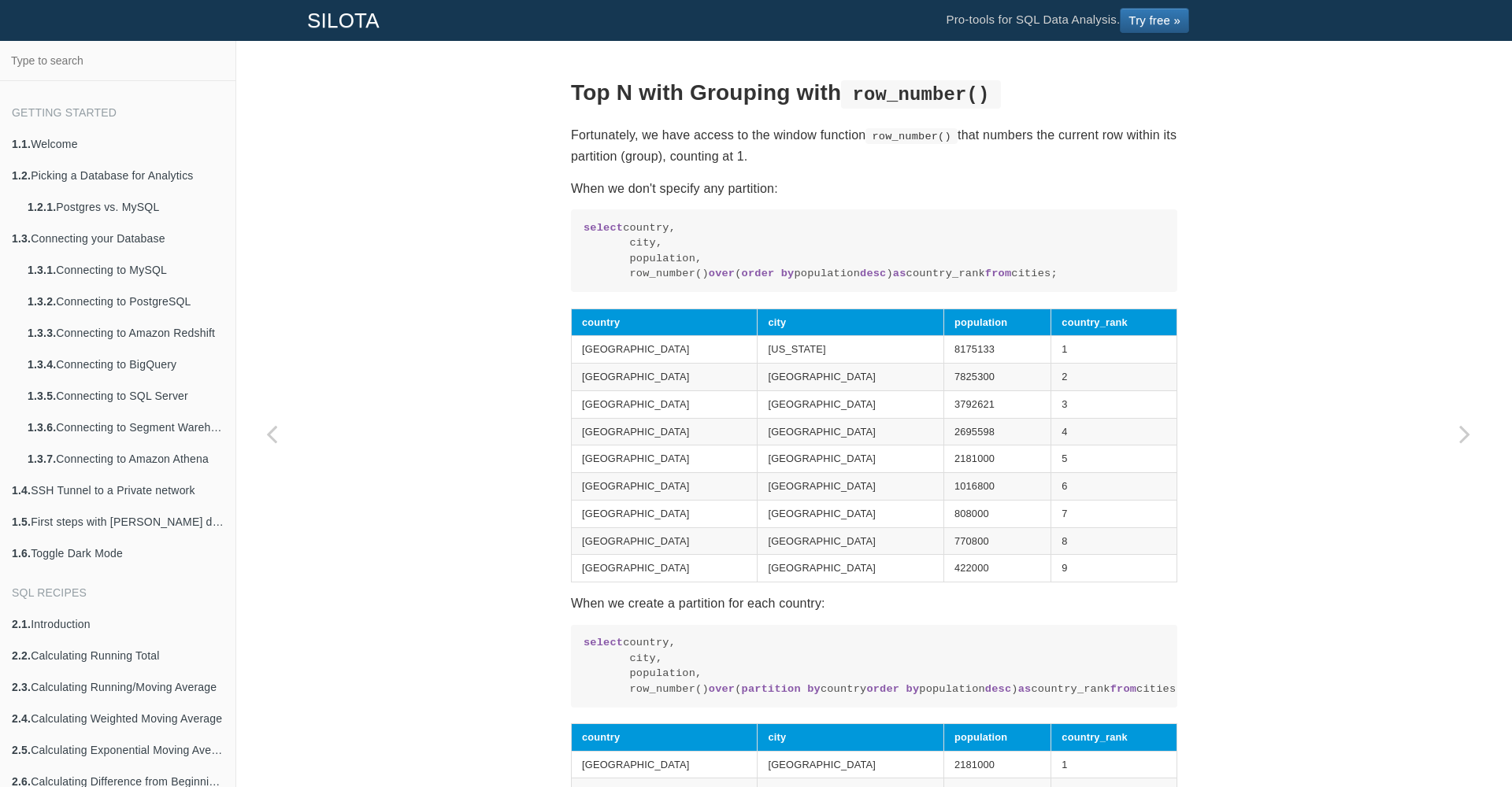
click at [658, 259] on code "select country, city, population, row_number() over ( order by population desc …" at bounding box center [874, 250] width 581 height 61
click at [656, 278] on code "select country, city, population, row_number() over ( order by population desc …" at bounding box center [874, 250] width 581 height 61
click at [656, 282] on code "select country, city, population, row_number() over ( order by population desc …" at bounding box center [874, 250] width 581 height 61
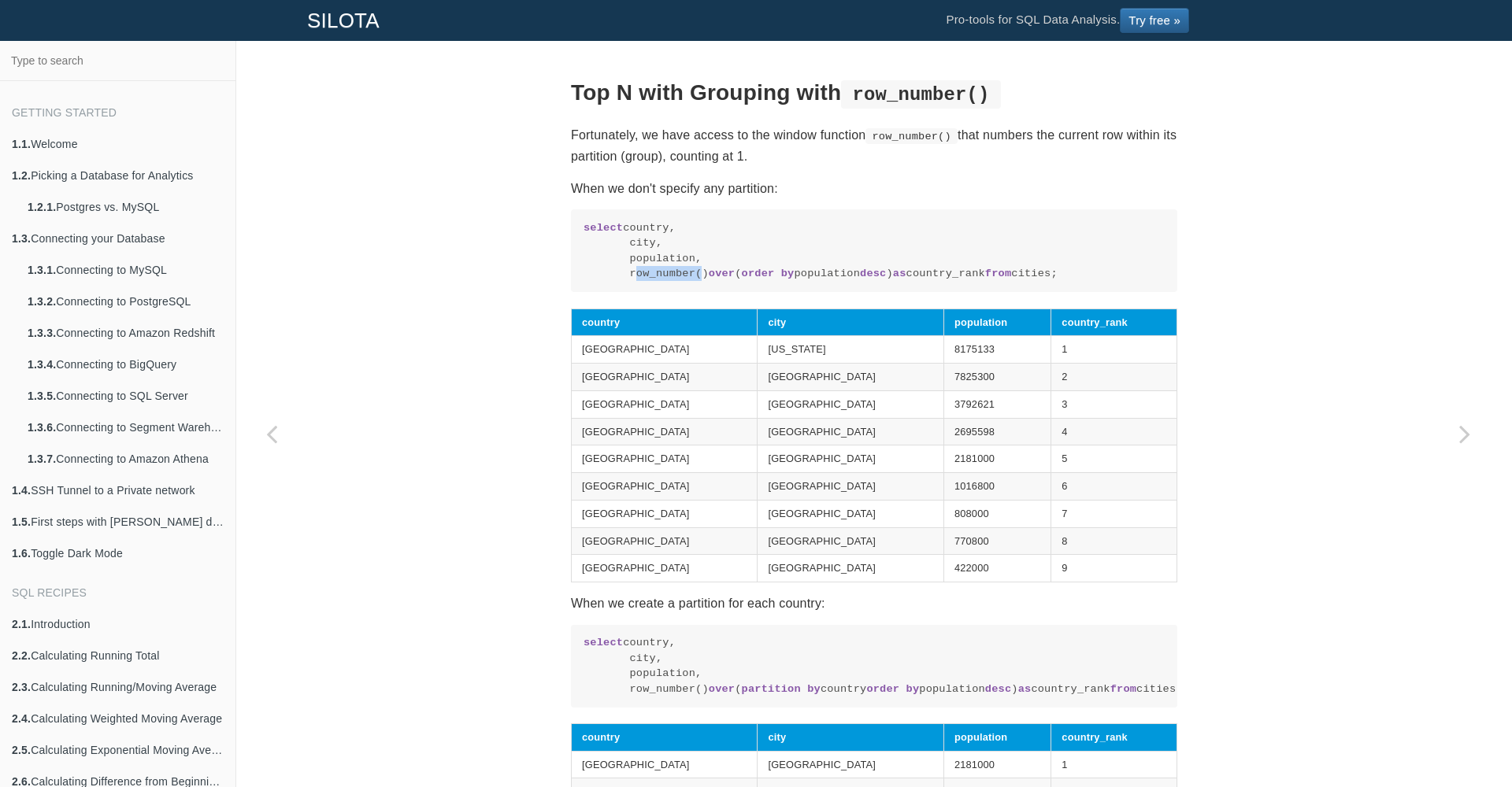
click at [656, 282] on code "select country, city, population, row_number() over ( order by population desc …" at bounding box center [874, 250] width 581 height 61
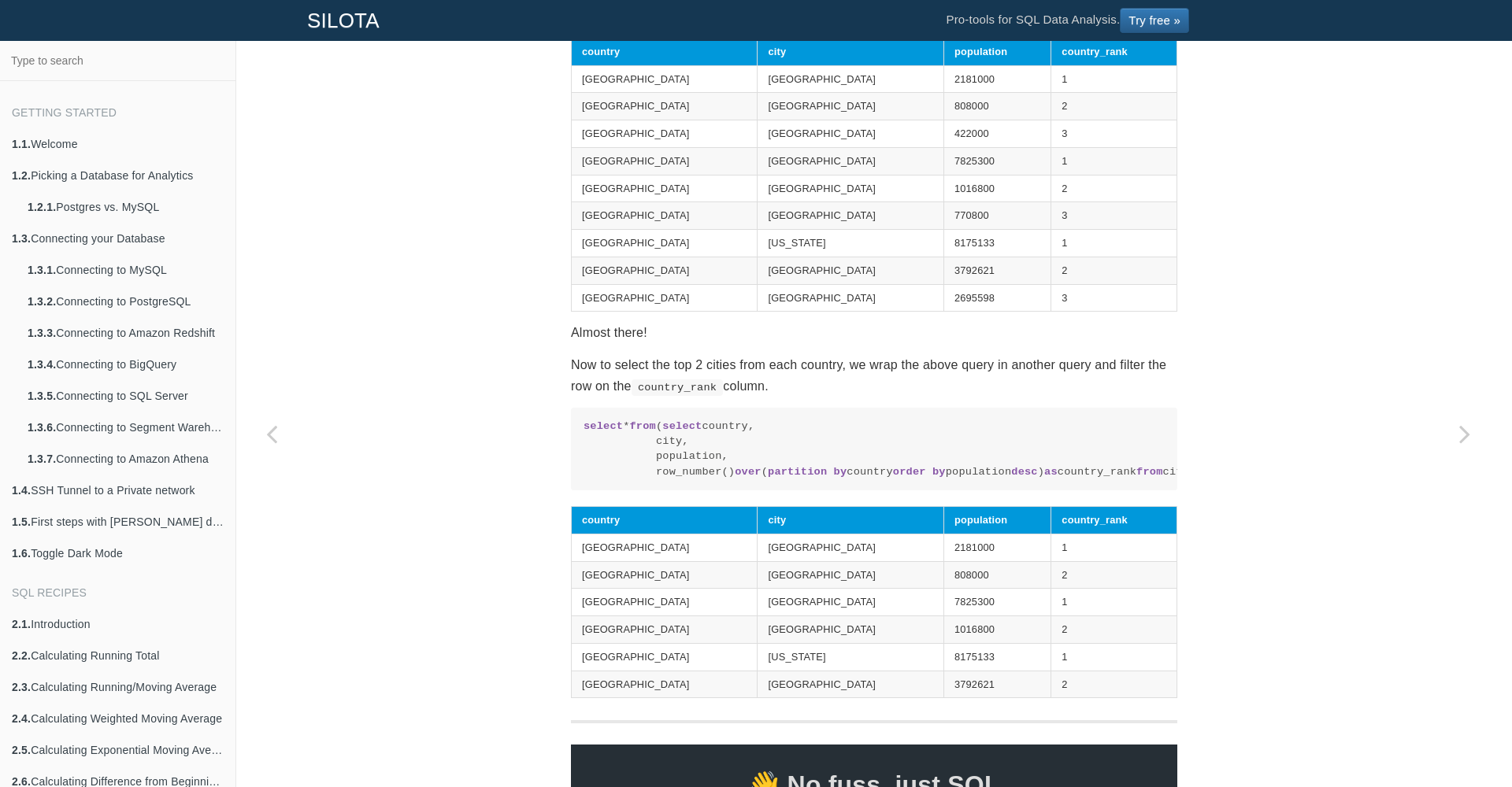
scroll to position [1735, 0]
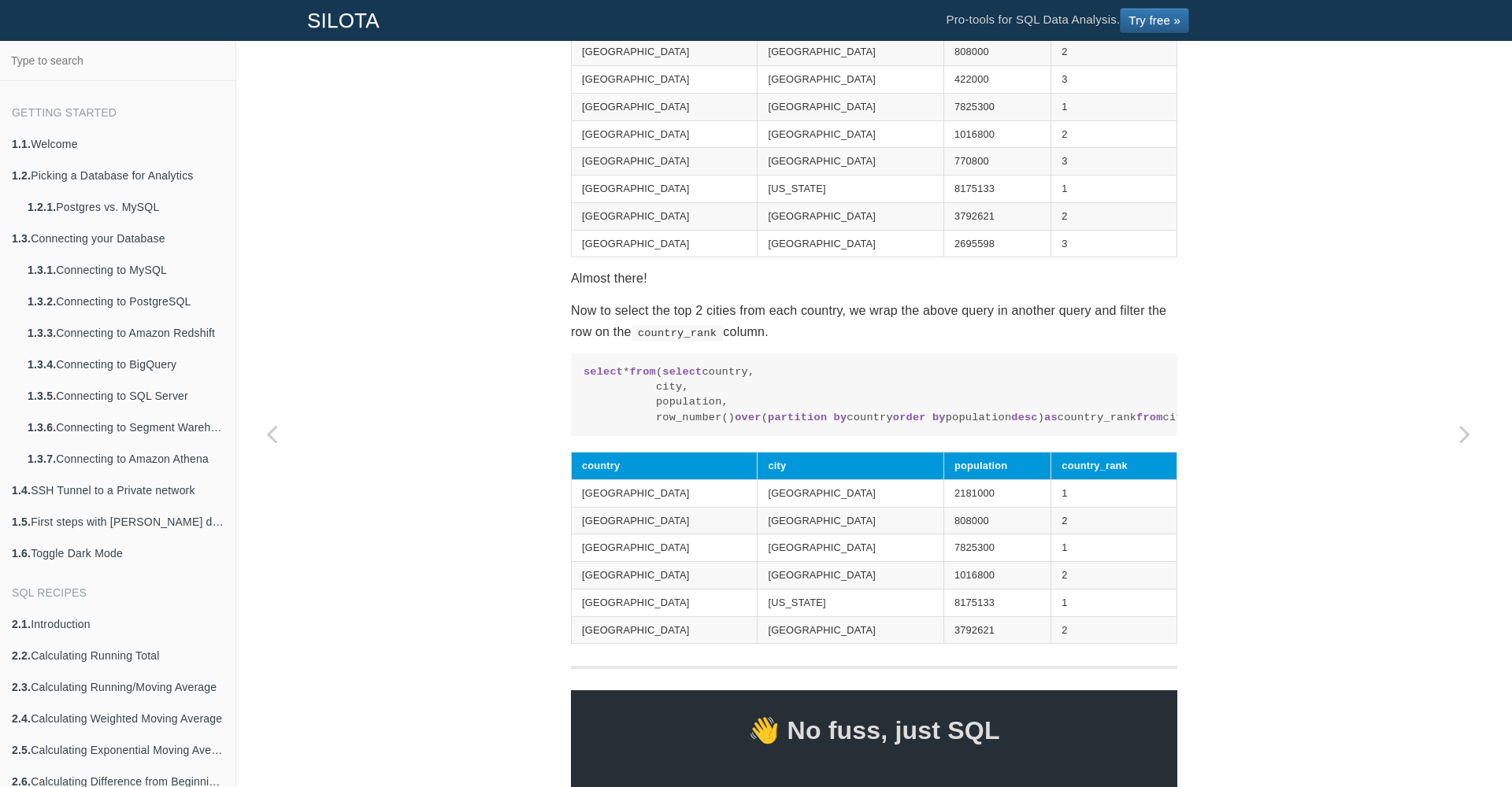
click at [646, 342] on p "Now to select the top 2 cities from each country, we wrap the above query in an…" at bounding box center [874, 321] width 607 height 43
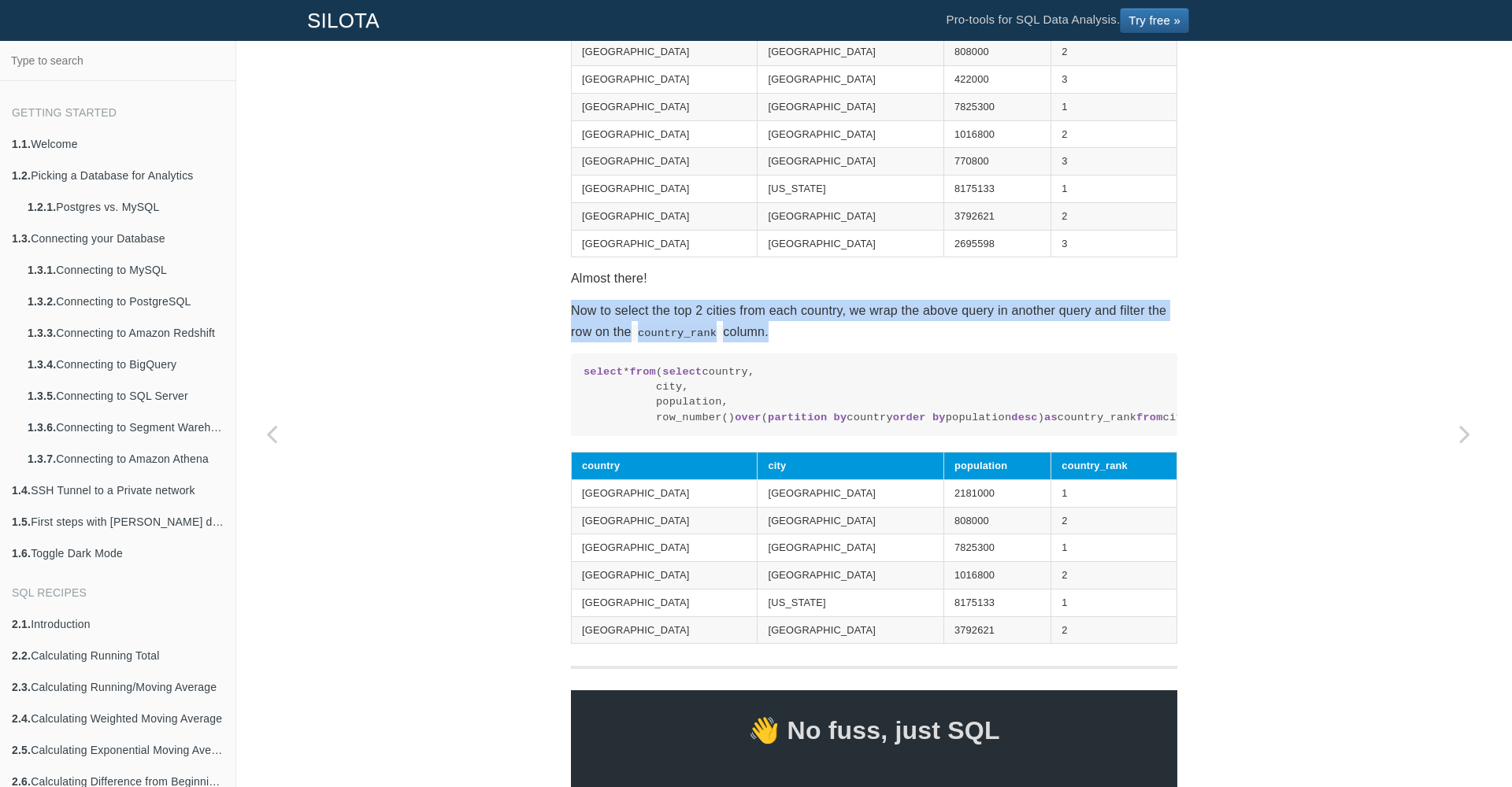
click at [646, 342] on p "Now to select the top 2 cities from each country, we wrap the above query in an…" at bounding box center [874, 321] width 607 height 43
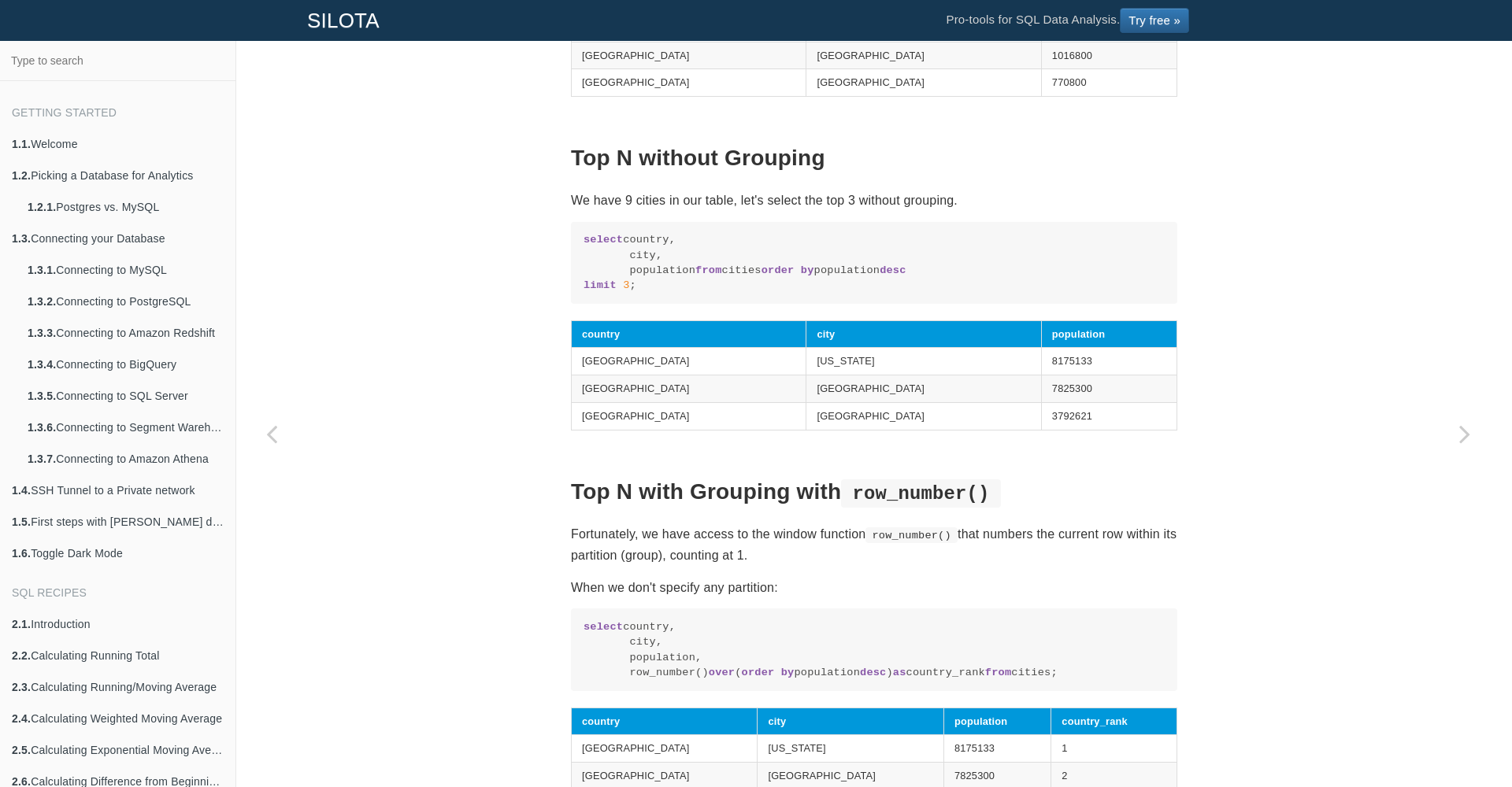
scroll to position [411, 0]
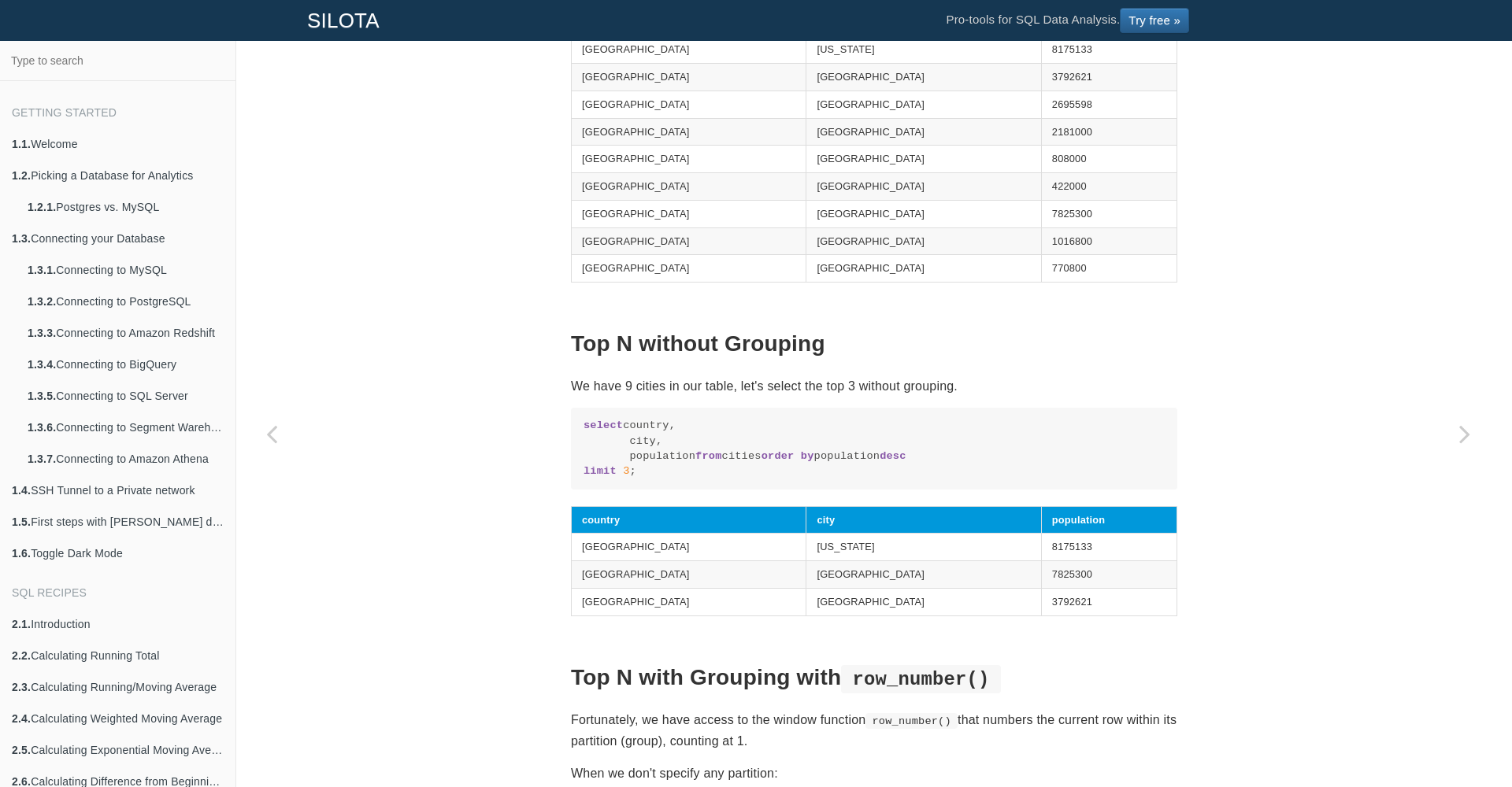
click at [641, 350] on h2 "Top N without Grouping" at bounding box center [874, 344] width 607 height 25
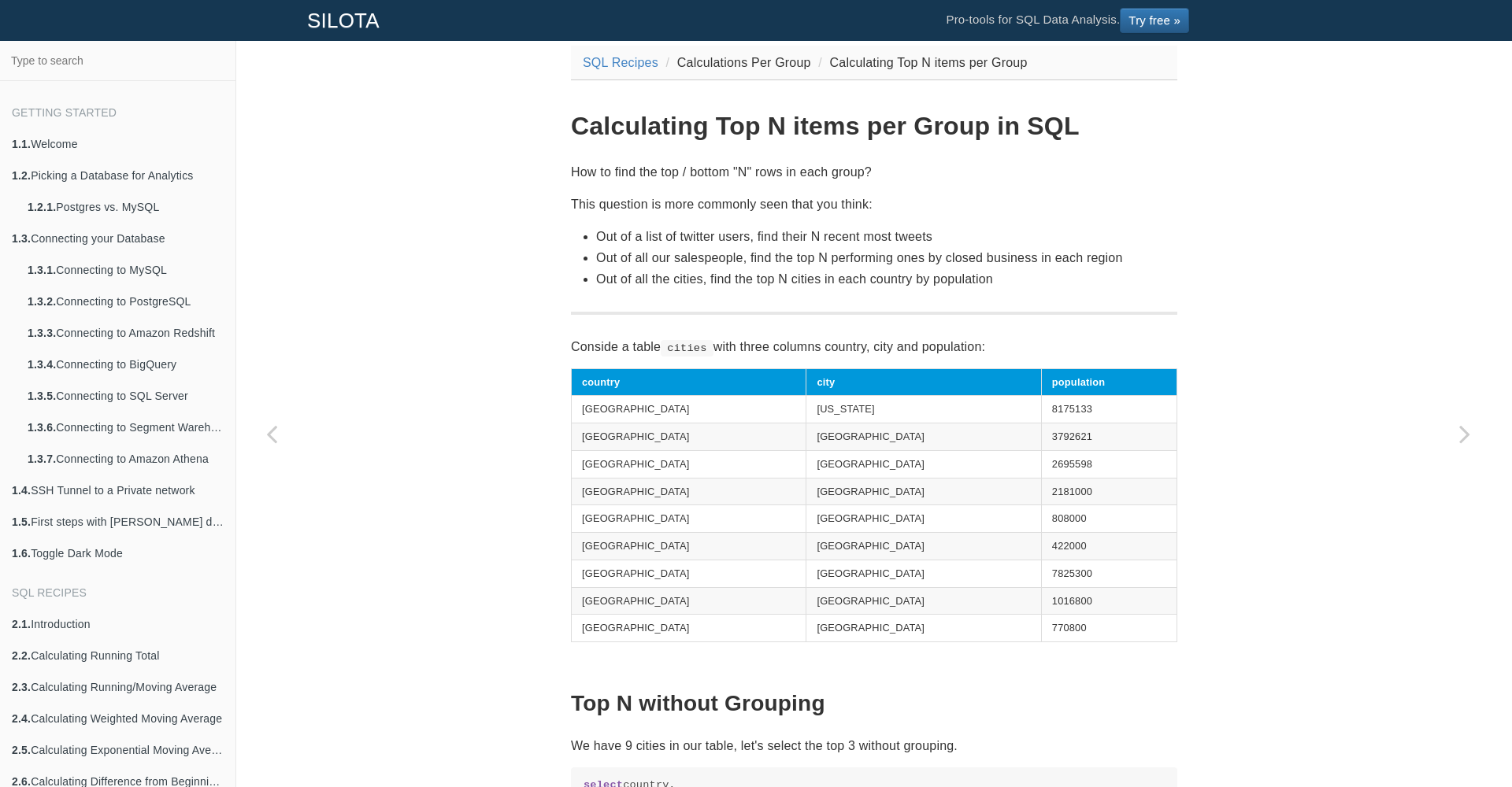
scroll to position [0, 0]
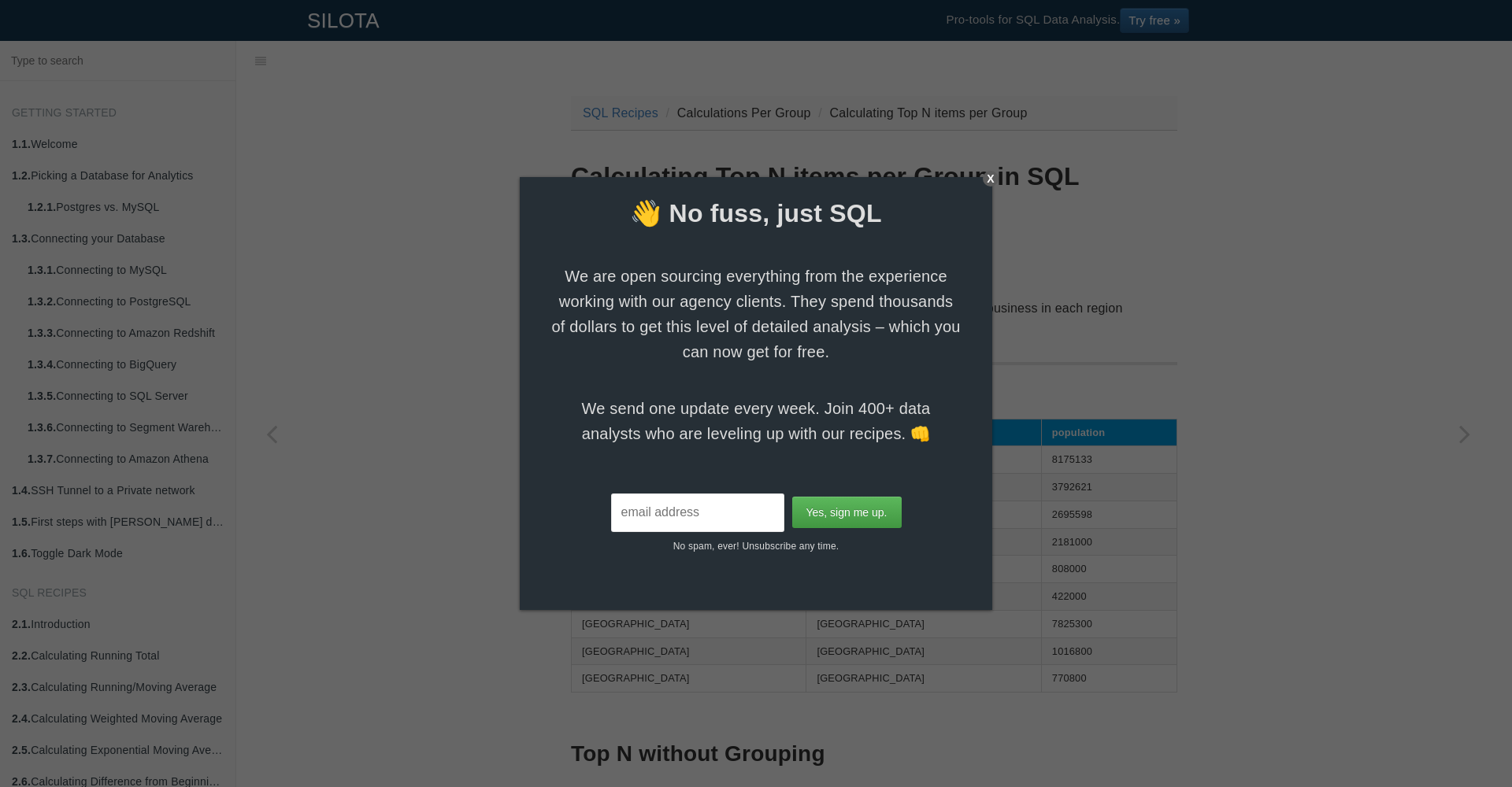
click at [988, 178] on div "X" at bounding box center [991, 179] width 16 height 16
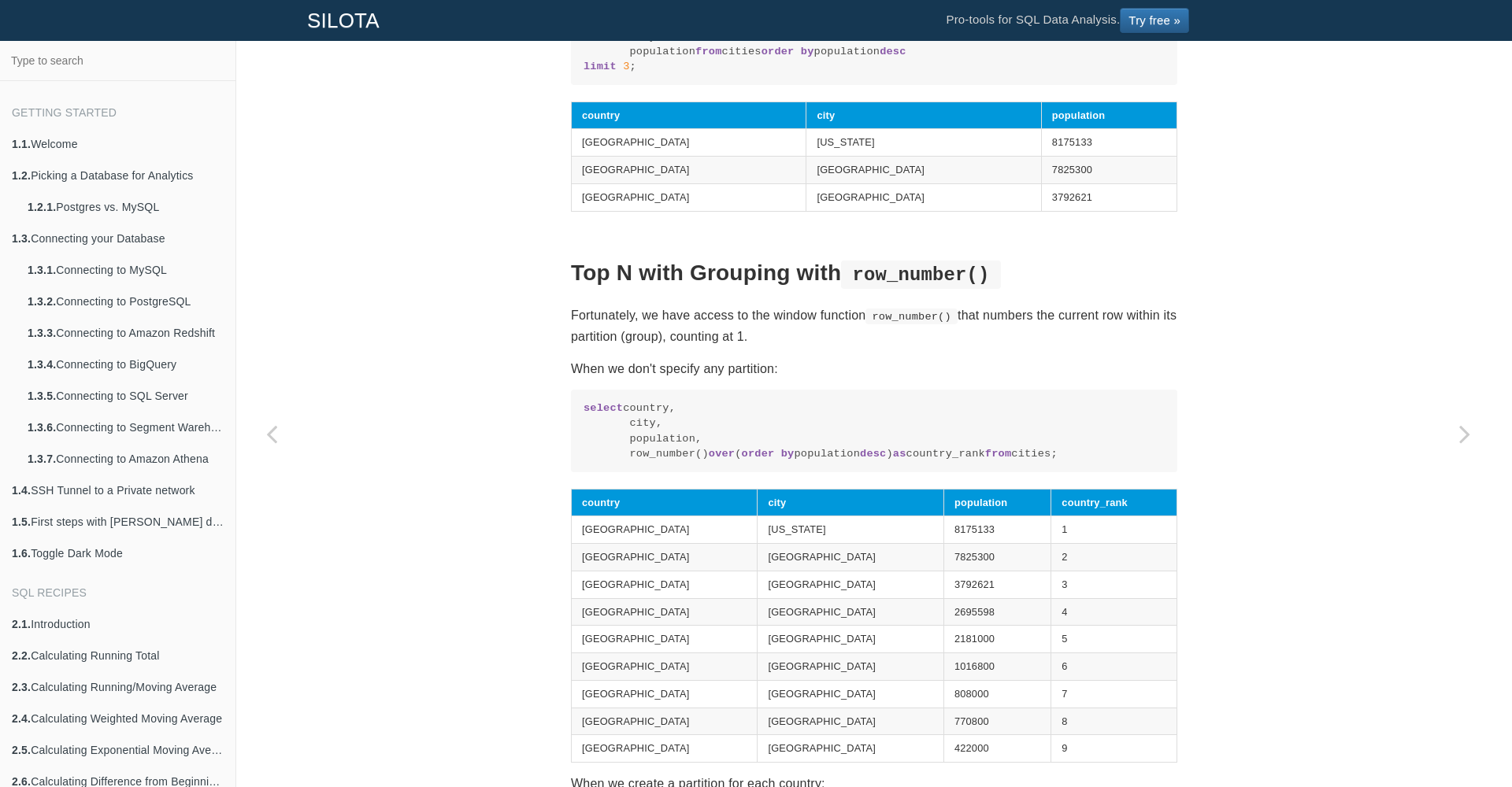
scroll to position [844, 0]
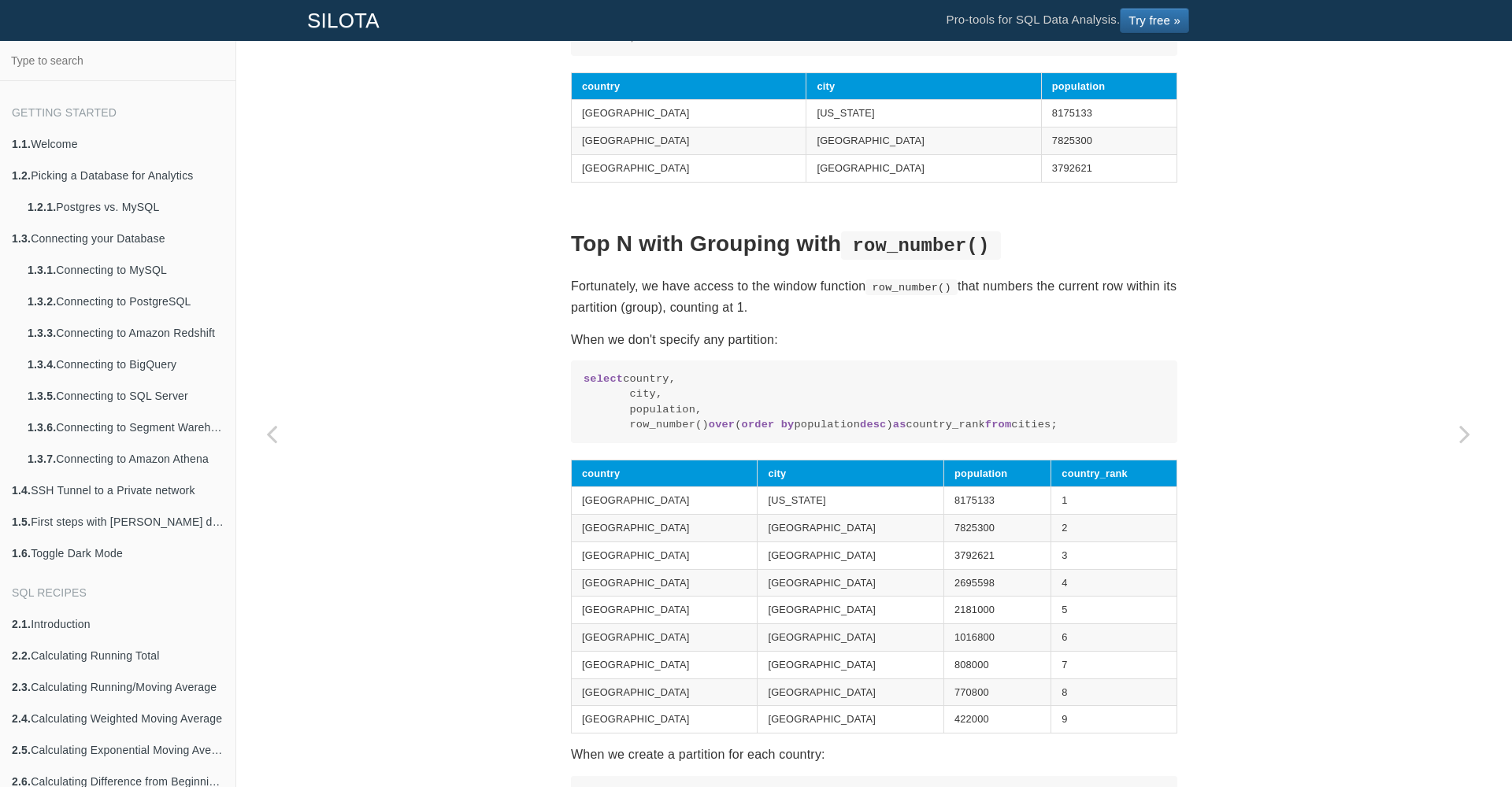
click at [792, 318] on p "Fortunately, we have access to the window function row_number() that numbers th…" at bounding box center [874, 297] width 607 height 43
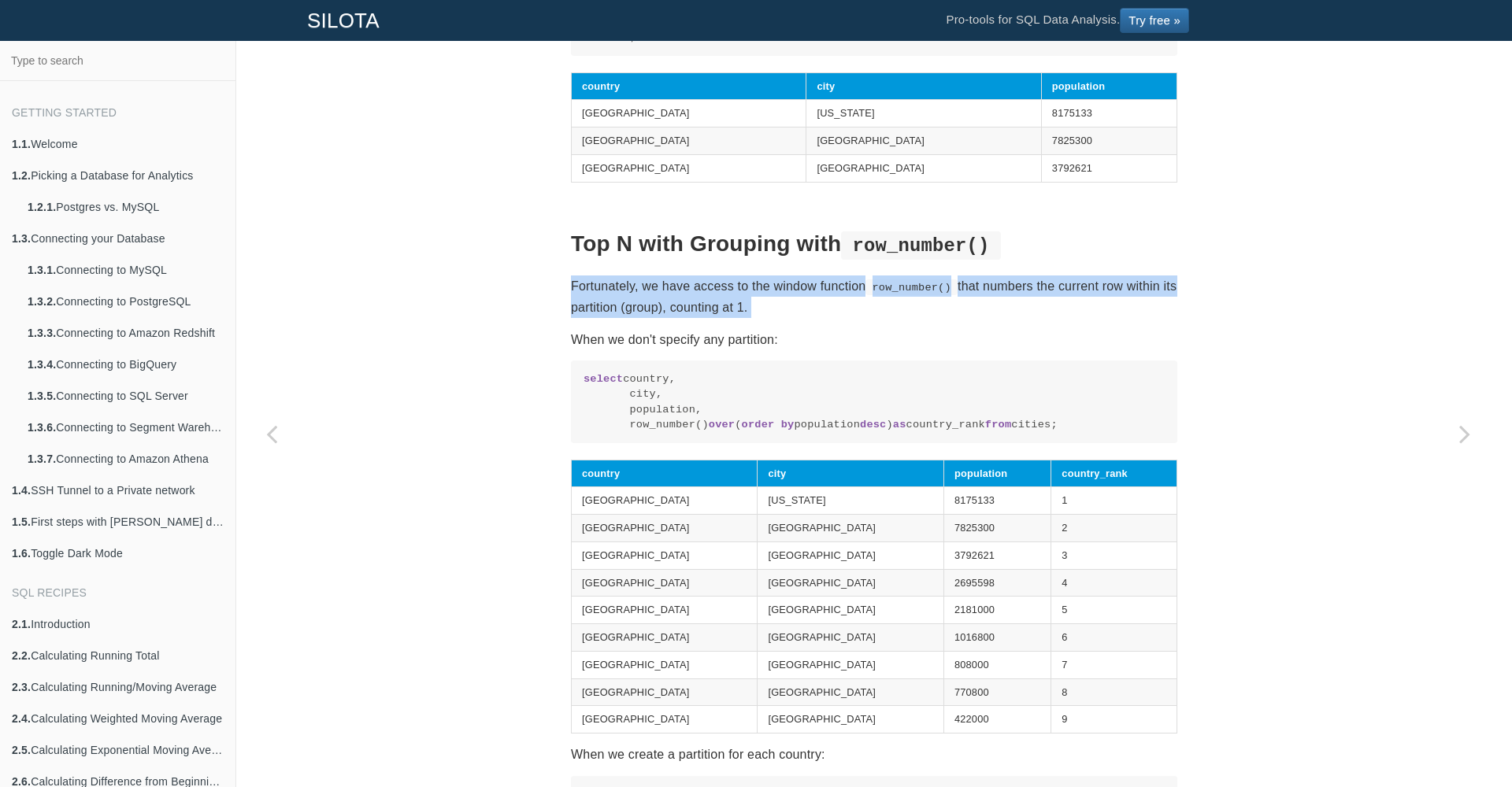
click at [792, 318] on p "Fortunately, we have access to the window function row_number() that numbers th…" at bounding box center [874, 297] width 607 height 43
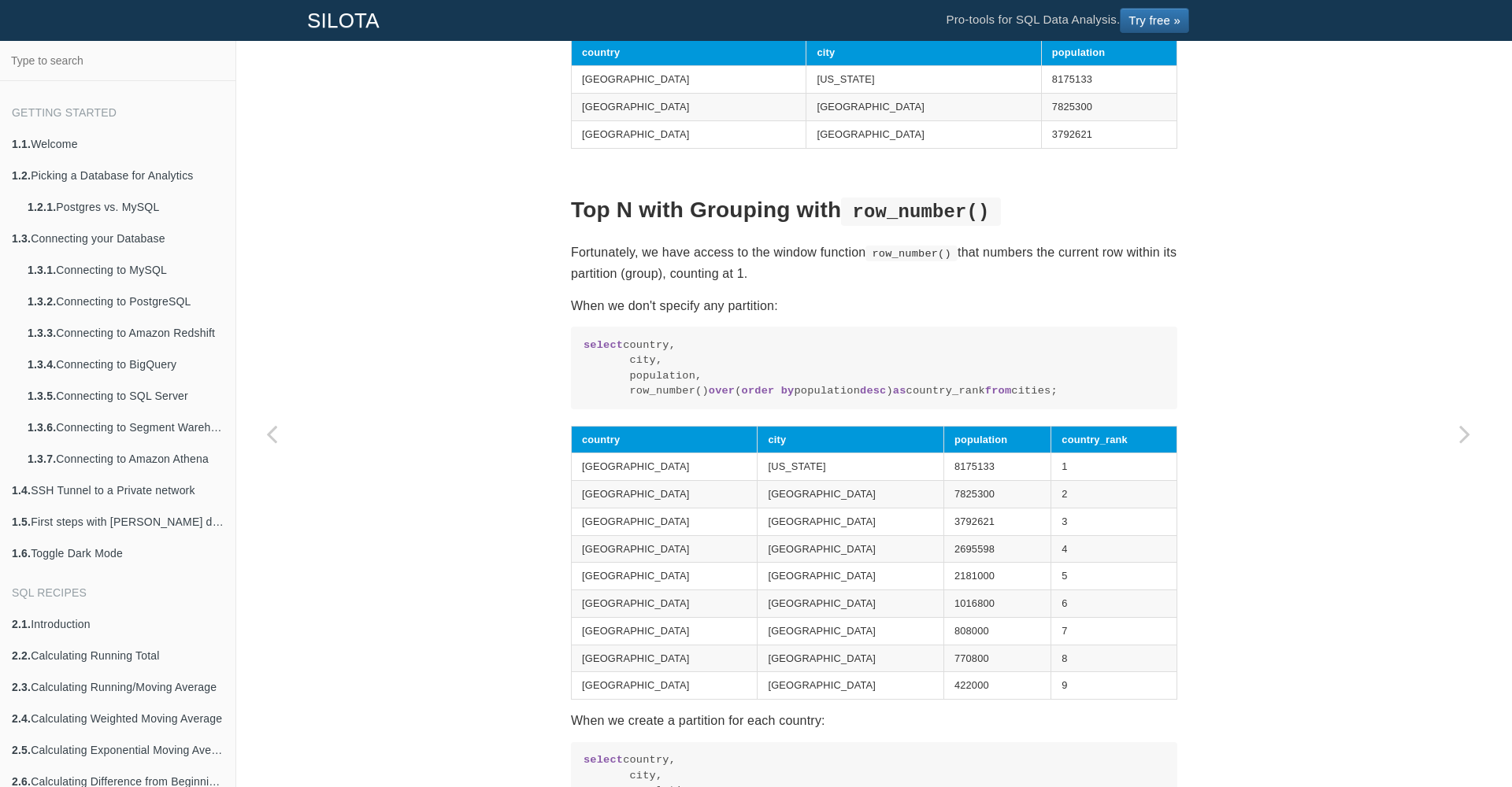
scroll to position [881, 0]
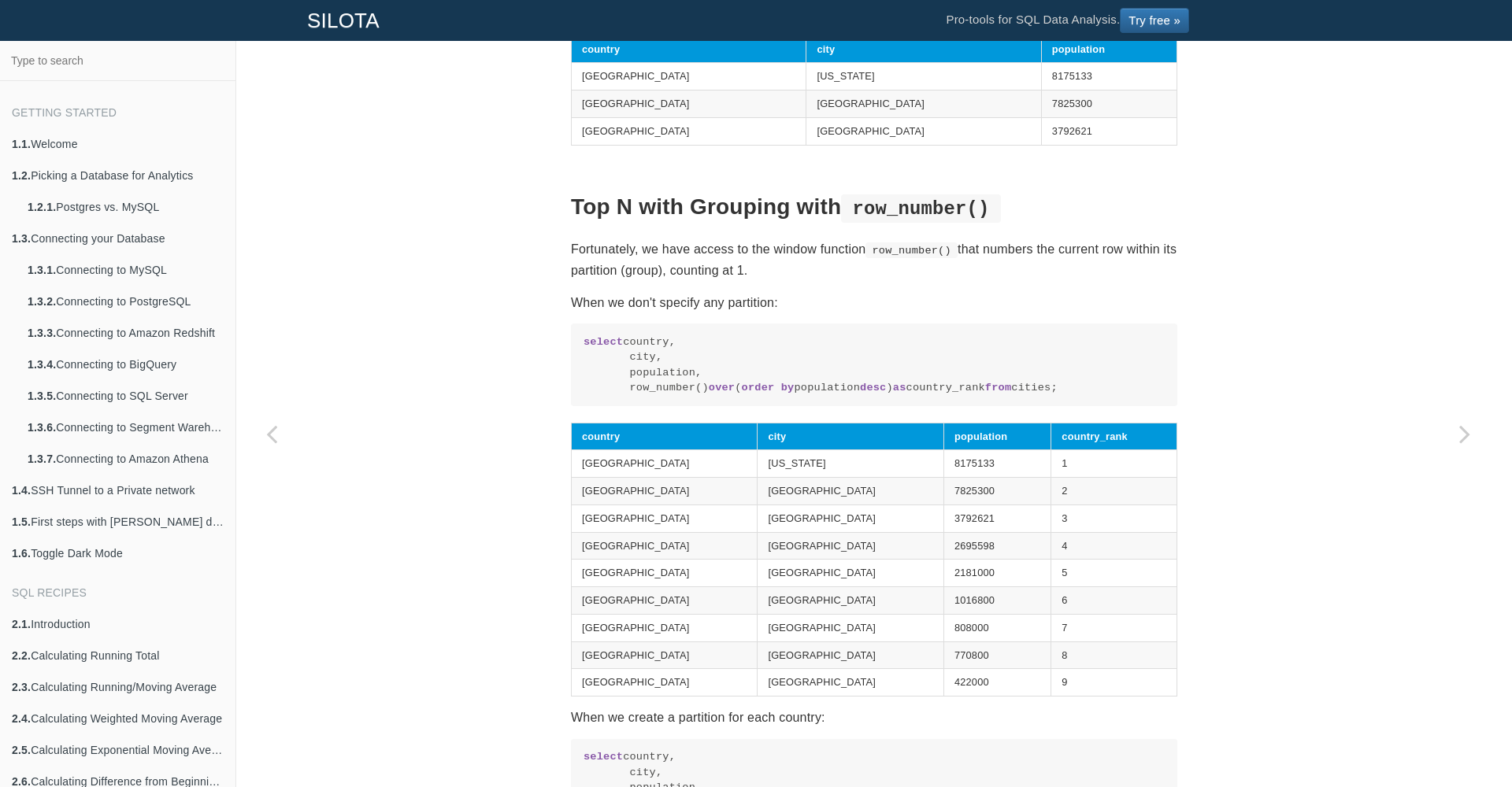
click at [754, 394] on span "order" at bounding box center [759, 388] width 33 height 12
click at [755, 394] on span "order" at bounding box center [759, 388] width 33 height 12
click at [742, 396] on code "select country, city, population, row_number() over ( order by population desc …" at bounding box center [874, 365] width 581 height 61
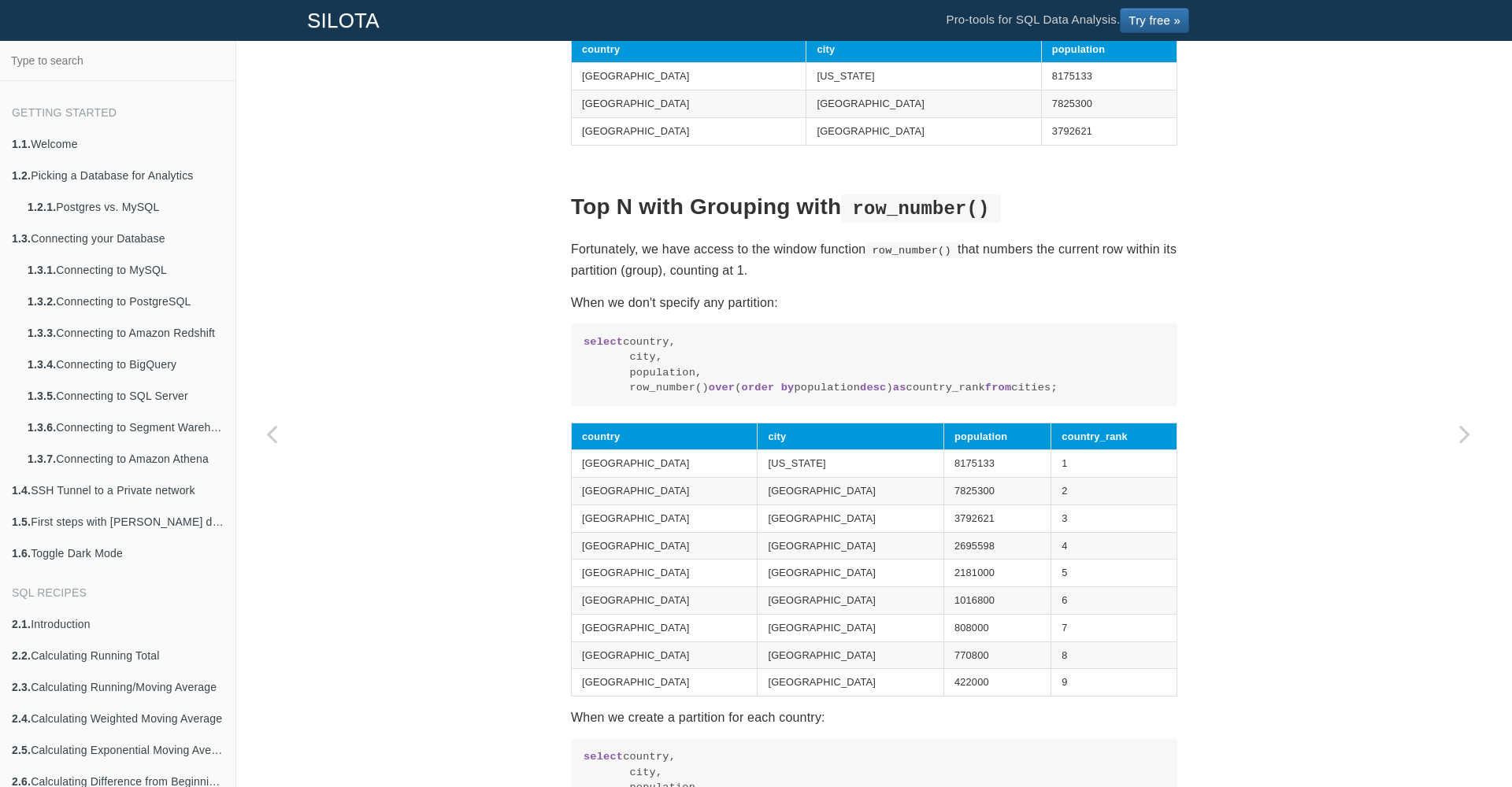
click at [742, 396] on code "select country, city, population, row_number() over ( order by population desc …" at bounding box center [874, 365] width 581 height 61
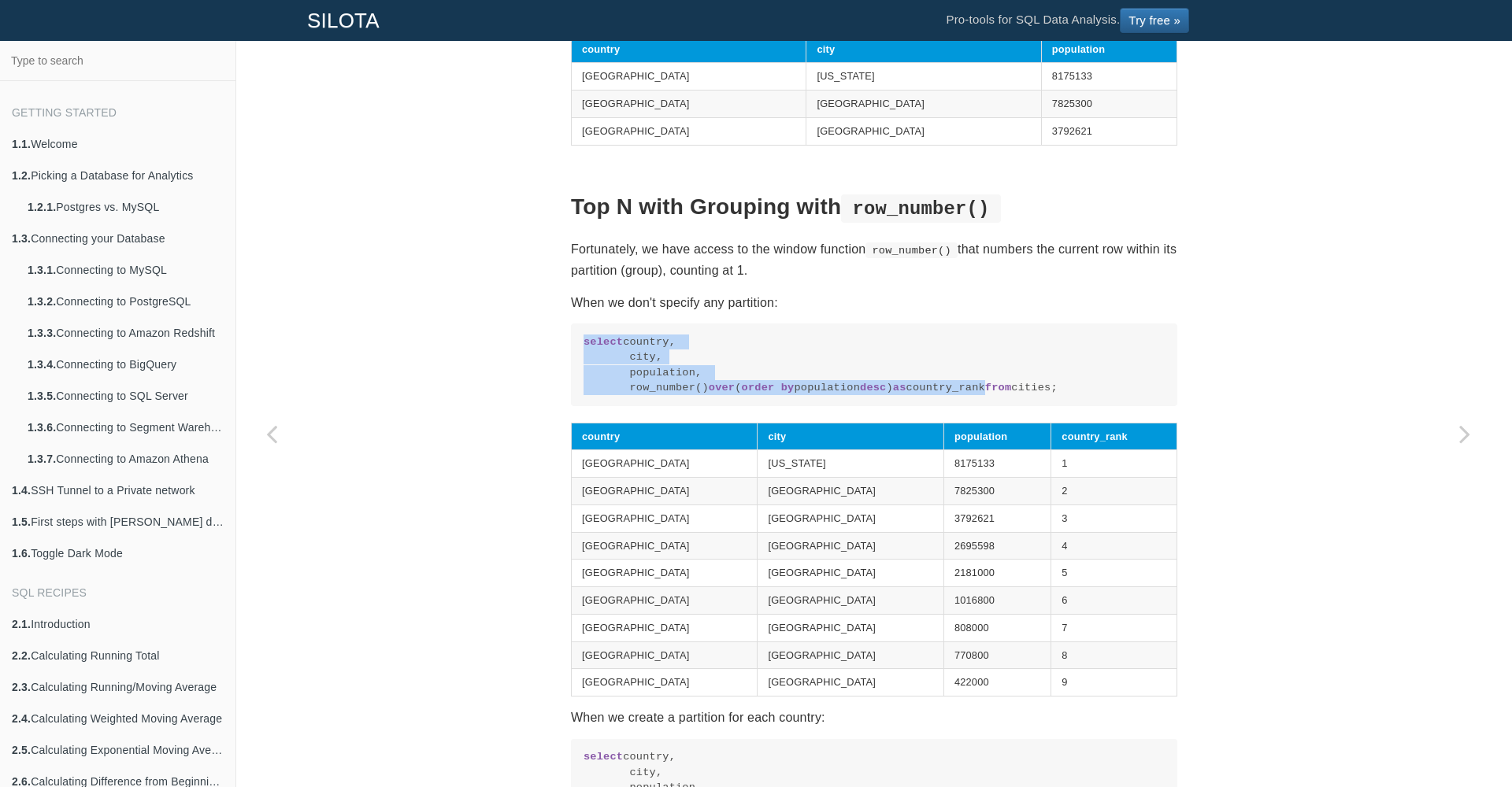
click at [742, 396] on code "select country, city, population, row_number() over ( order by population desc …" at bounding box center [874, 365] width 581 height 61
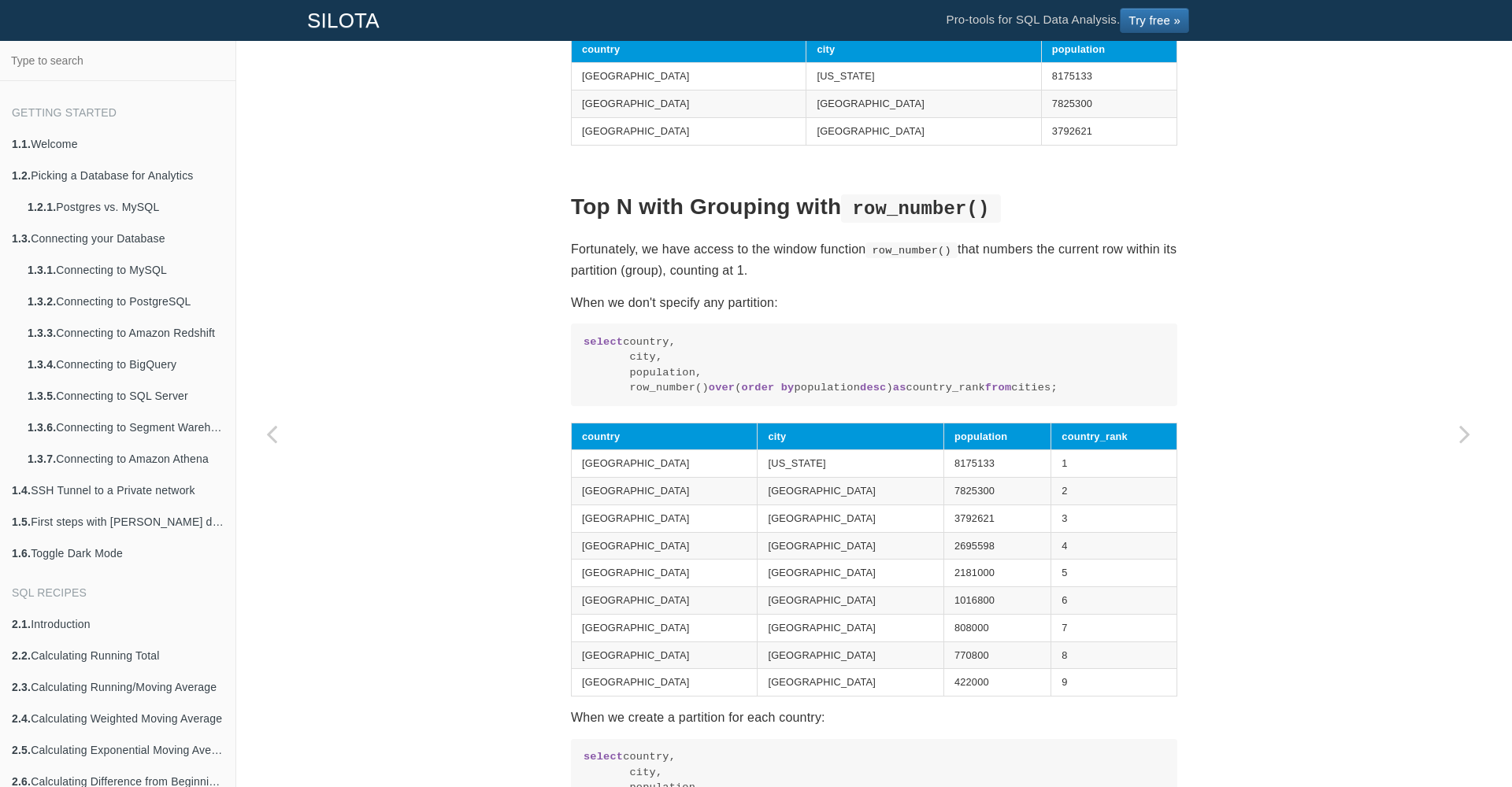
click at [736, 396] on code "select country, city, population, row_number() over ( order by population desc …" at bounding box center [874, 365] width 581 height 61
click at [829, 396] on code "select country, city, population, row_number() over ( order by population desc …" at bounding box center [874, 365] width 581 height 61
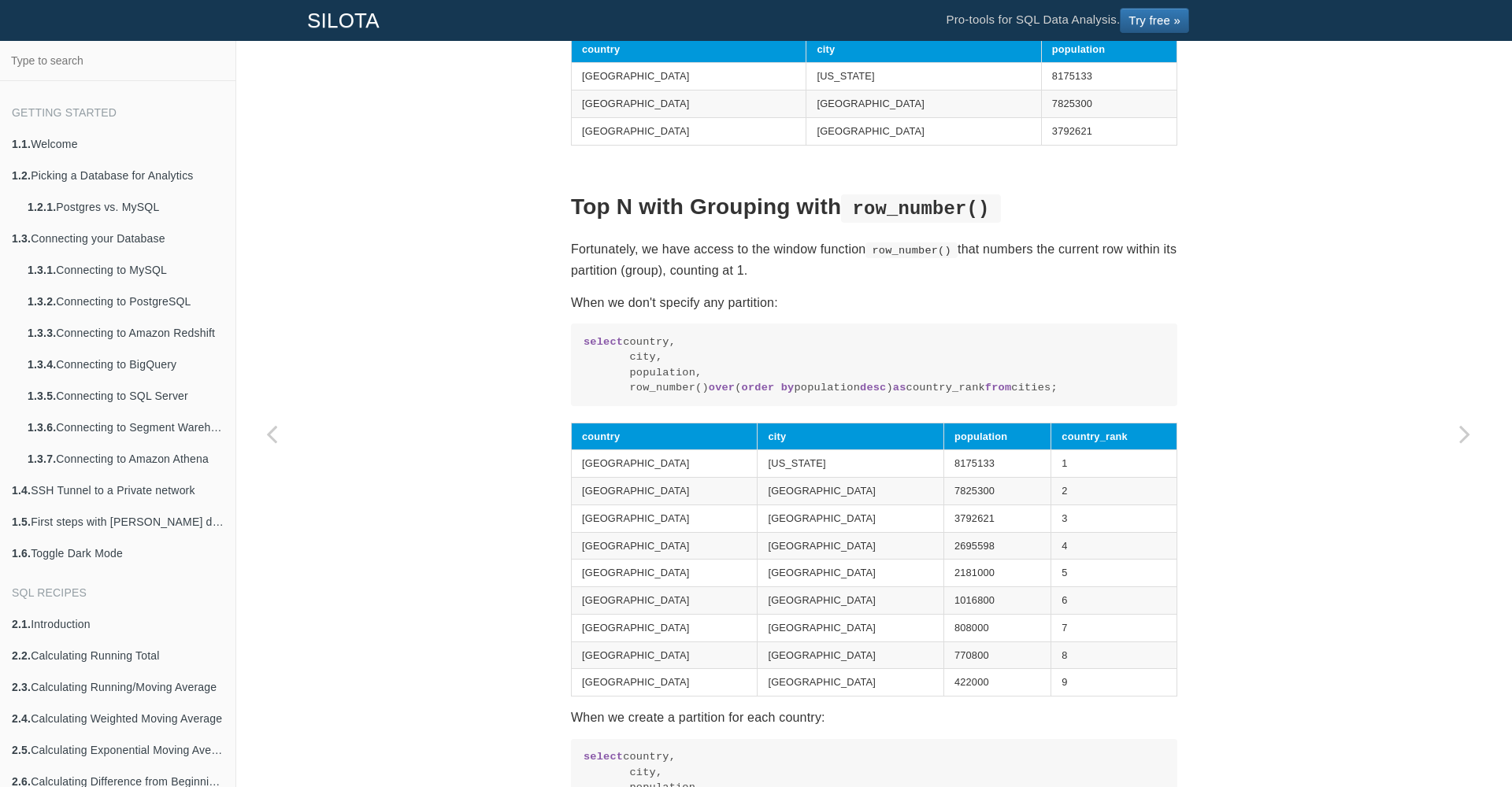
click at [829, 396] on code "select country, city, population, row_number() over ( order by population desc …" at bounding box center [874, 365] width 581 height 61
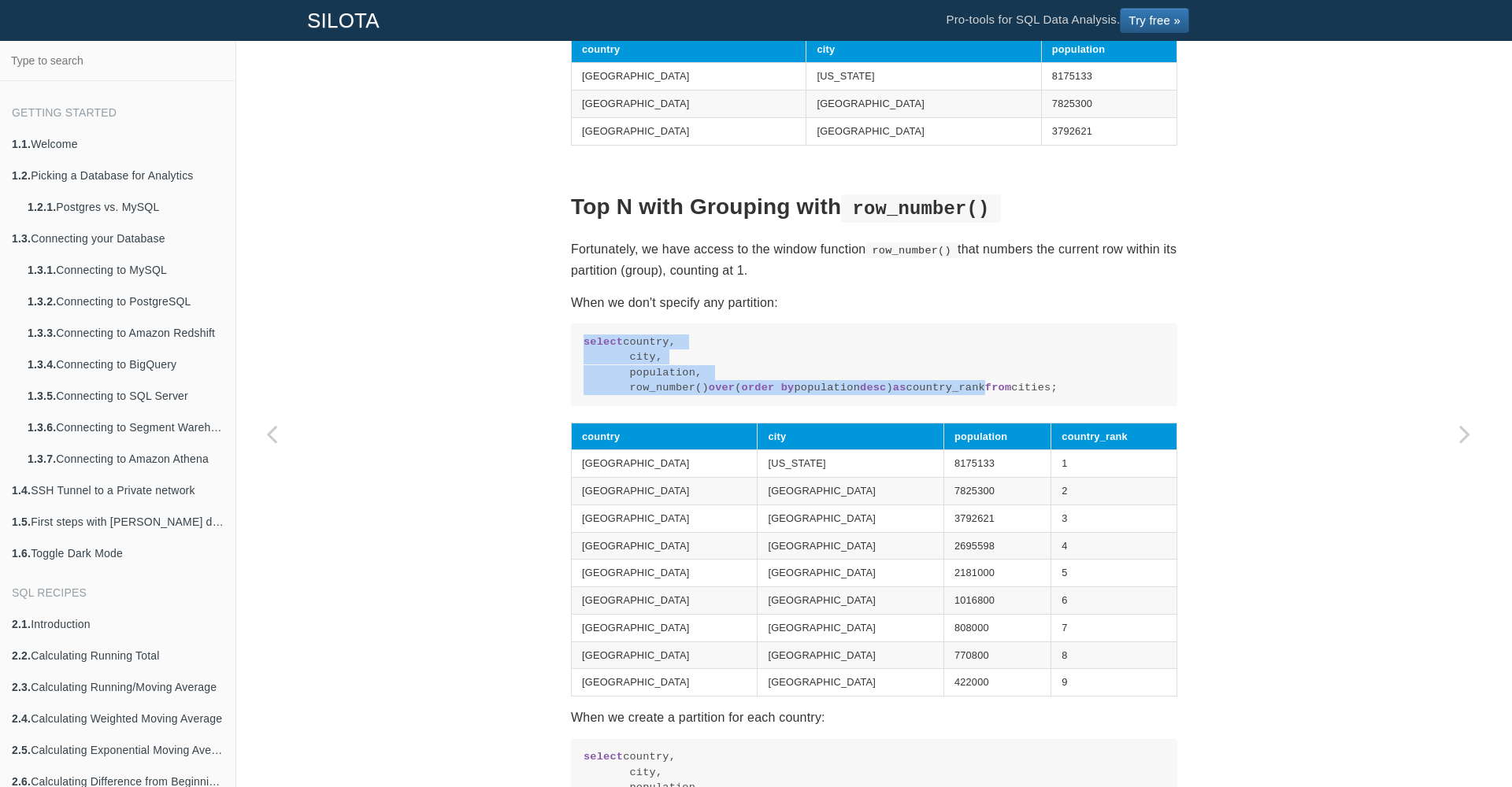
click at [829, 396] on code "select country, city, population, row_number() over ( order by population desc …" at bounding box center [874, 365] width 581 height 61
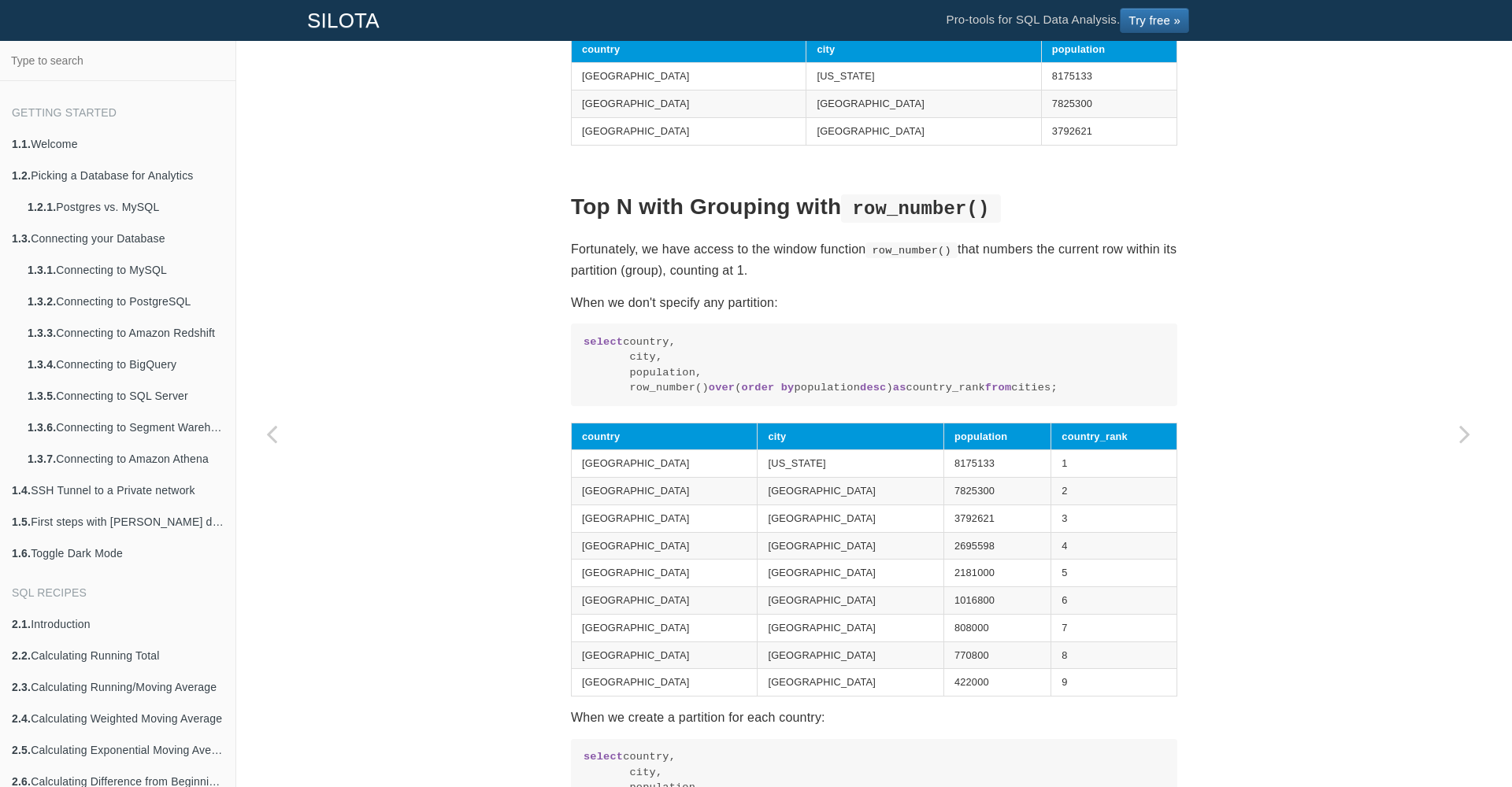
click at [831, 396] on code "select country, city, population, row_number() over ( order by population desc …" at bounding box center [874, 365] width 581 height 61
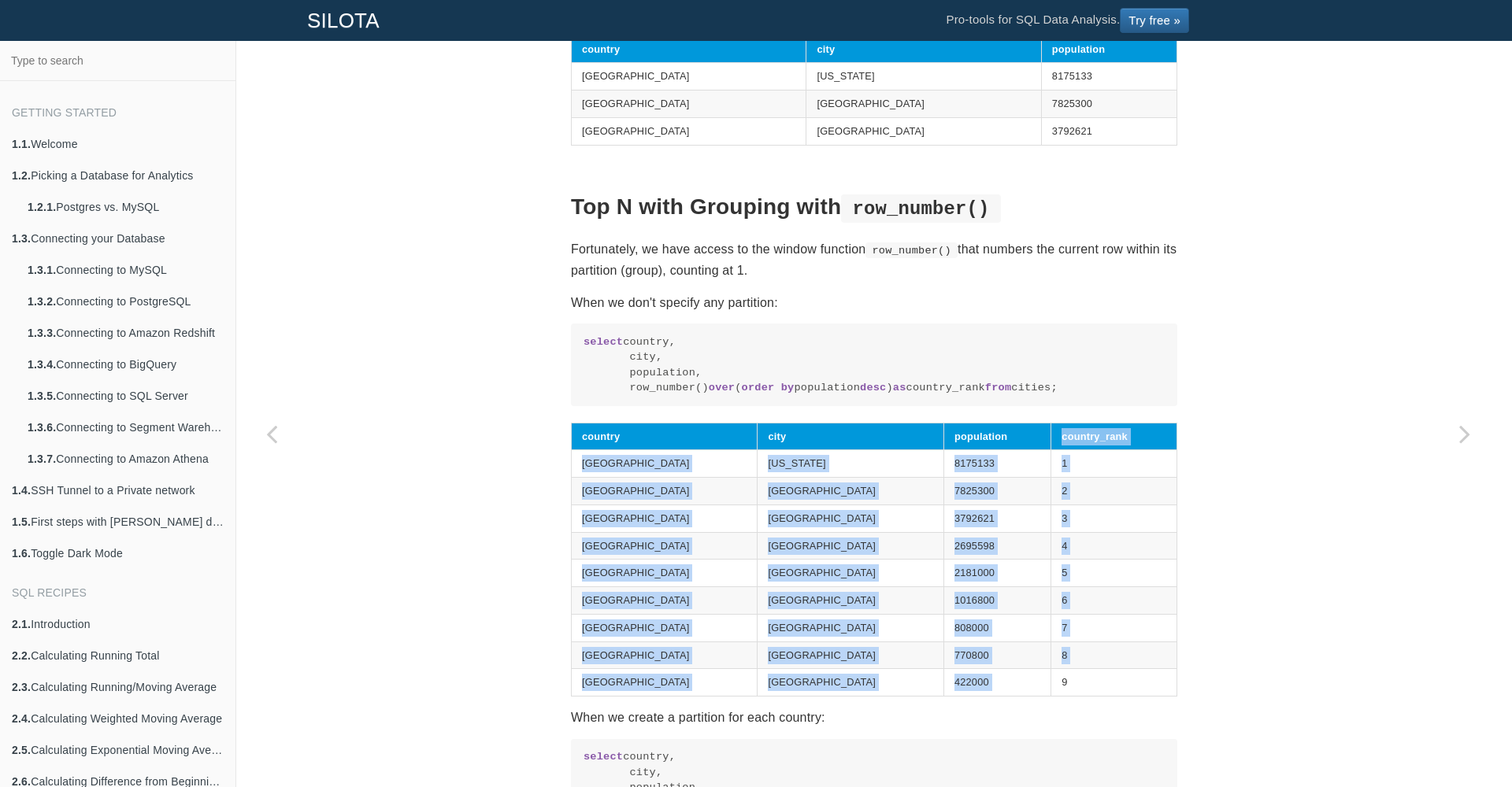
drag, startPoint x: 1044, startPoint y: 492, endPoint x: 1041, endPoint y: 697, distance: 205.0
click at [1041, 697] on table "country city population country_rank [GEOGRAPHIC_DATA] [US_STATE] 8175133 1 [GE…" at bounding box center [874, 560] width 607 height 275
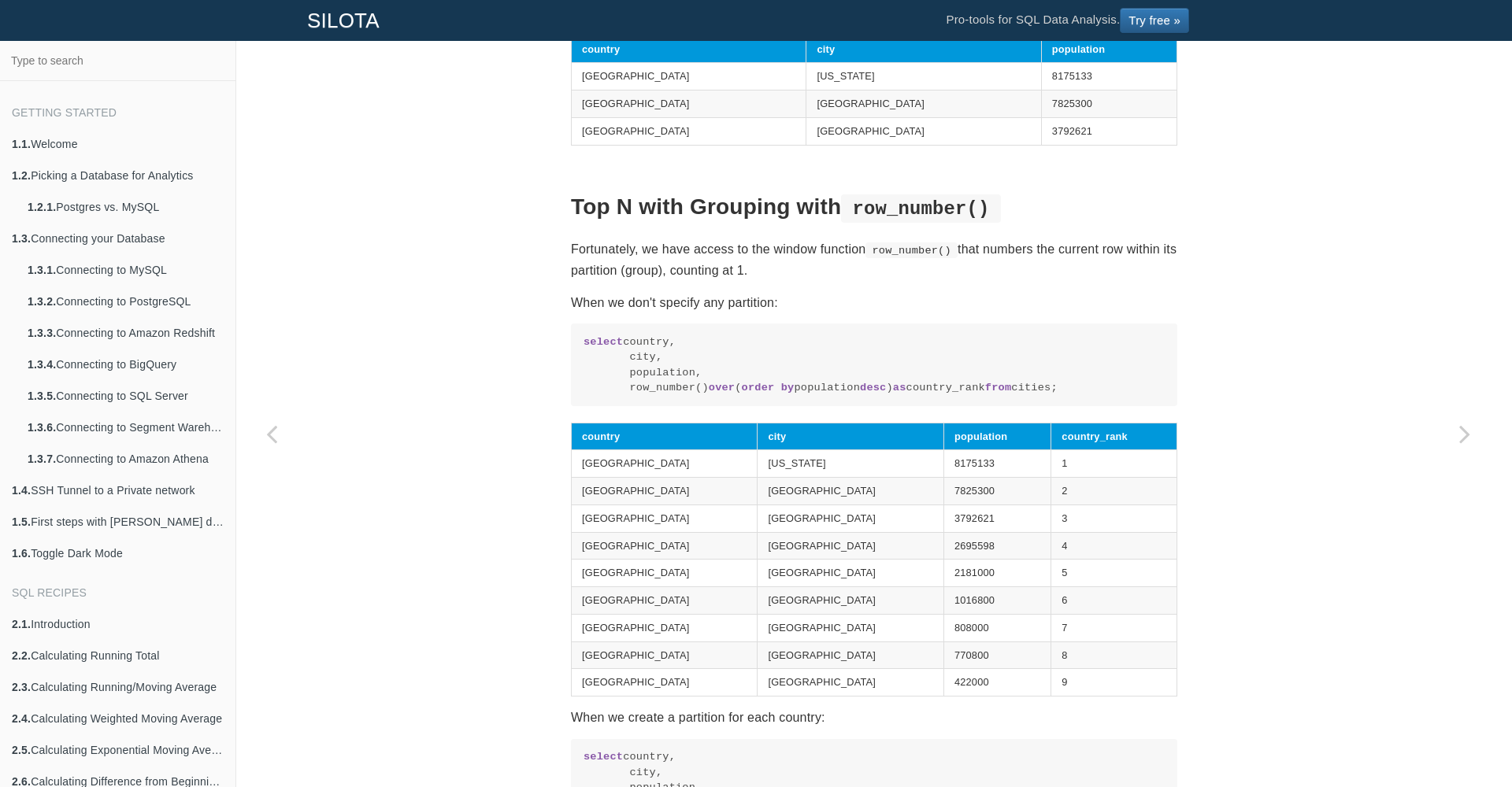
click at [1120, 560] on td "4" at bounding box center [1114, 545] width 126 height 28
click at [1214, 569] on div "SQL Recipes Calculations Per Group Calculating Top N items per Group Calculatin…" at bounding box center [874, 575] width 1276 height 2752
click at [1074, 450] on th "country_rank" at bounding box center [1114, 436] width 126 height 28
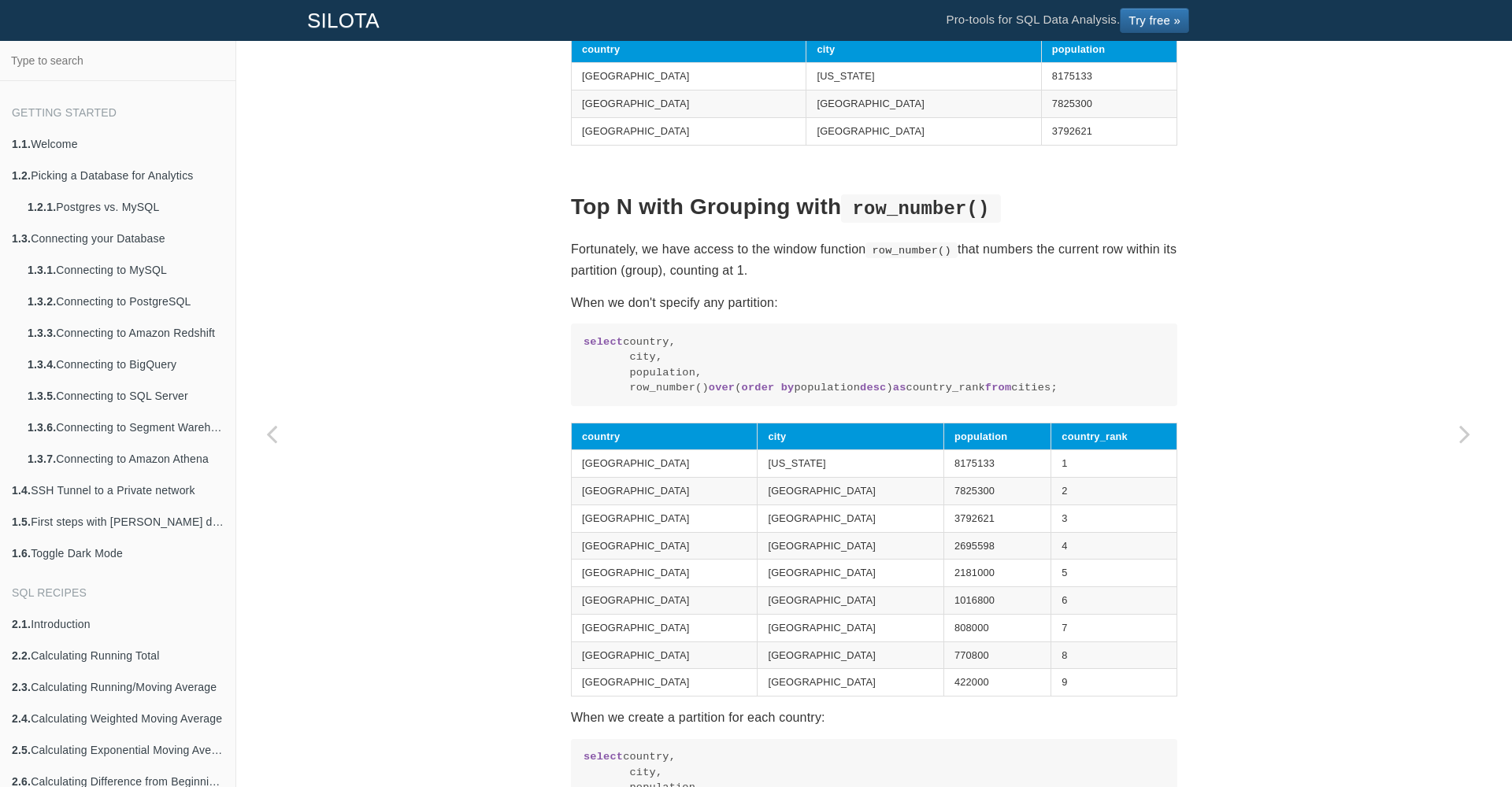
click at [1227, 477] on div "SQL Recipes Calculations Per Group Calculating Top N items per Group Calculatin…" at bounding box center [874, 575] width 1276 height 2752
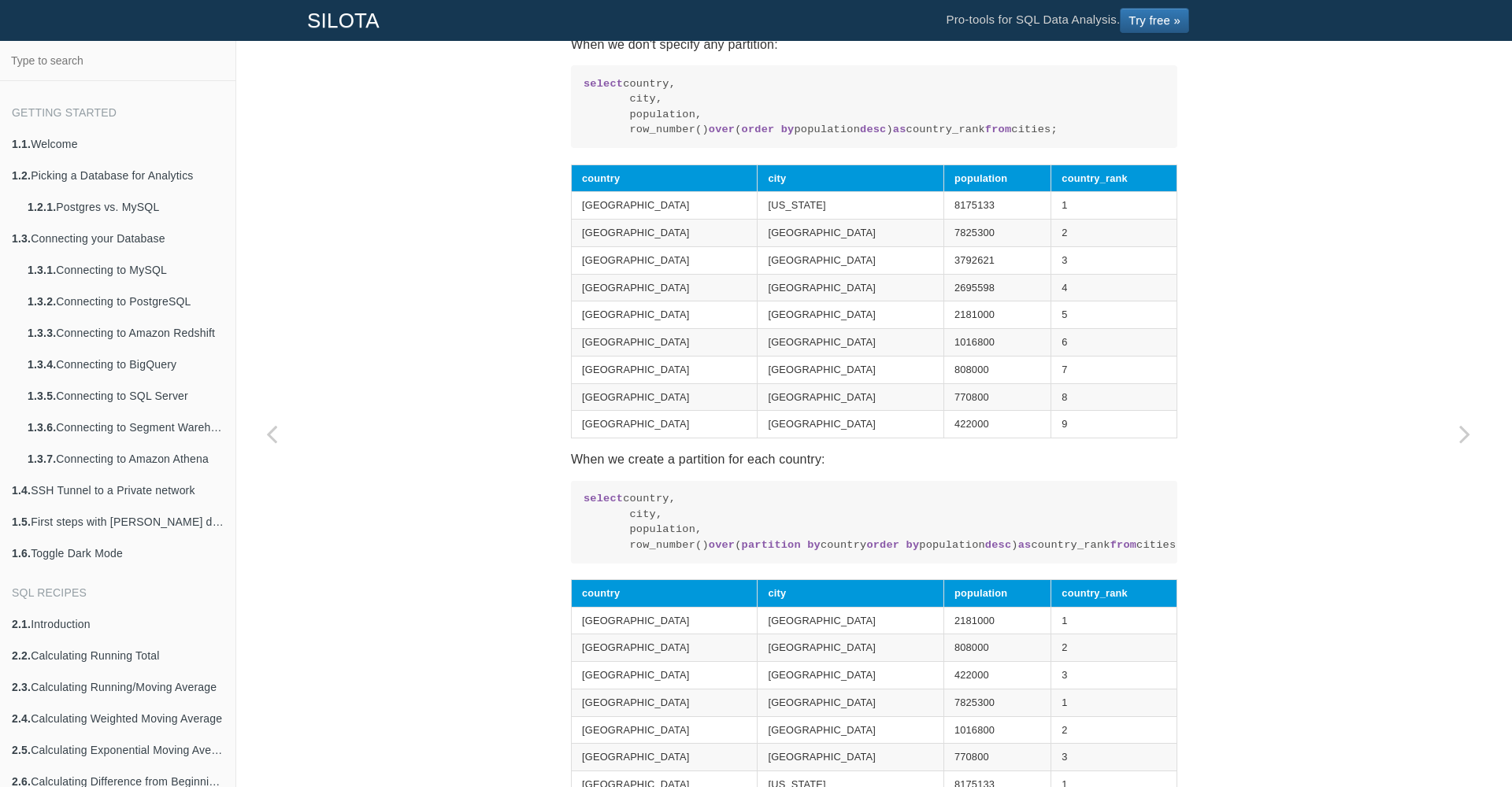
scroll to position [1142, 0]
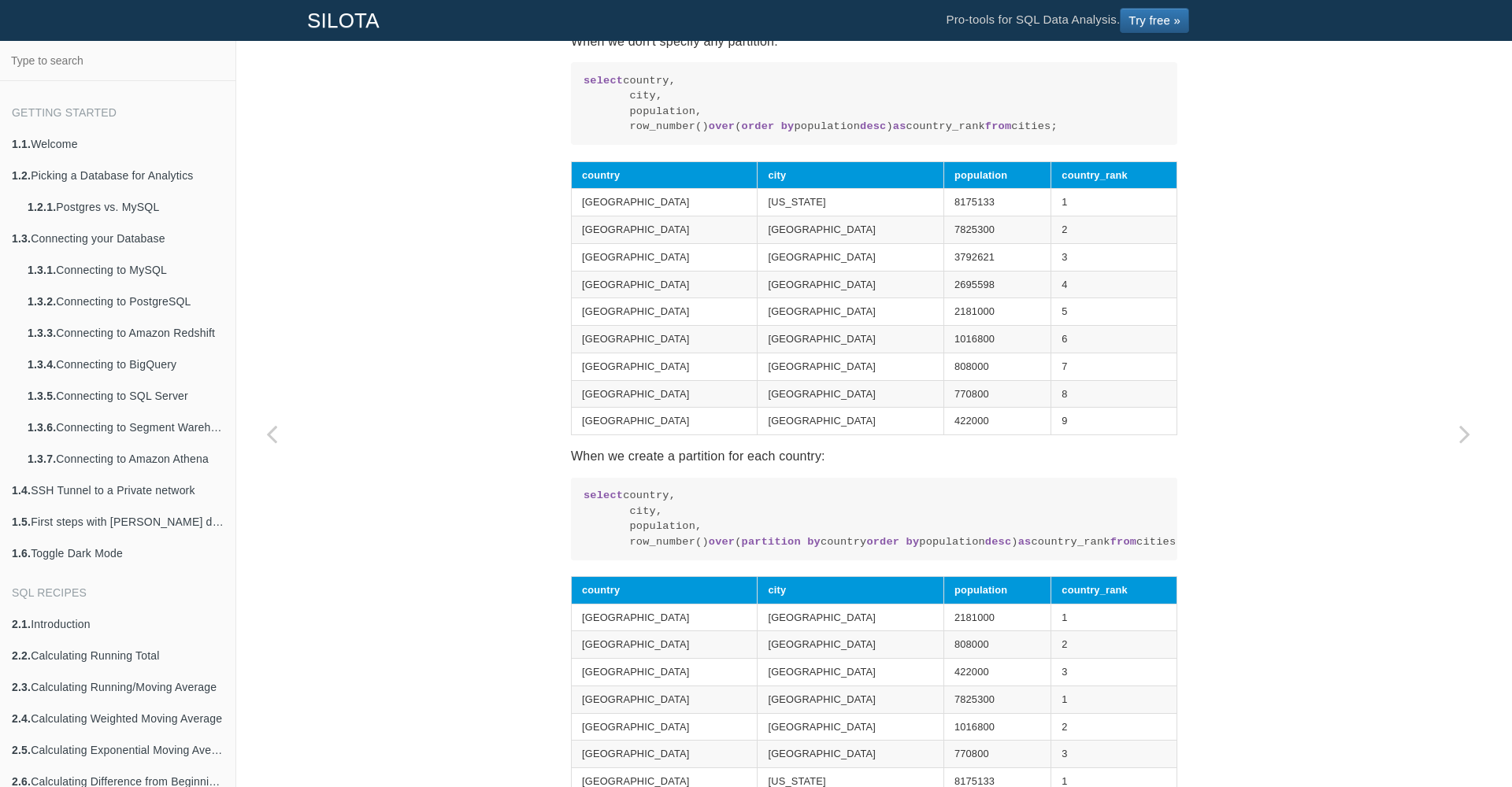
click at [1218, 483] on div "SQL Recipes Calculations Per Group Calculating Top N items per Group Calculatin…" at bounding box center [874, 314] width 1276 height 2752
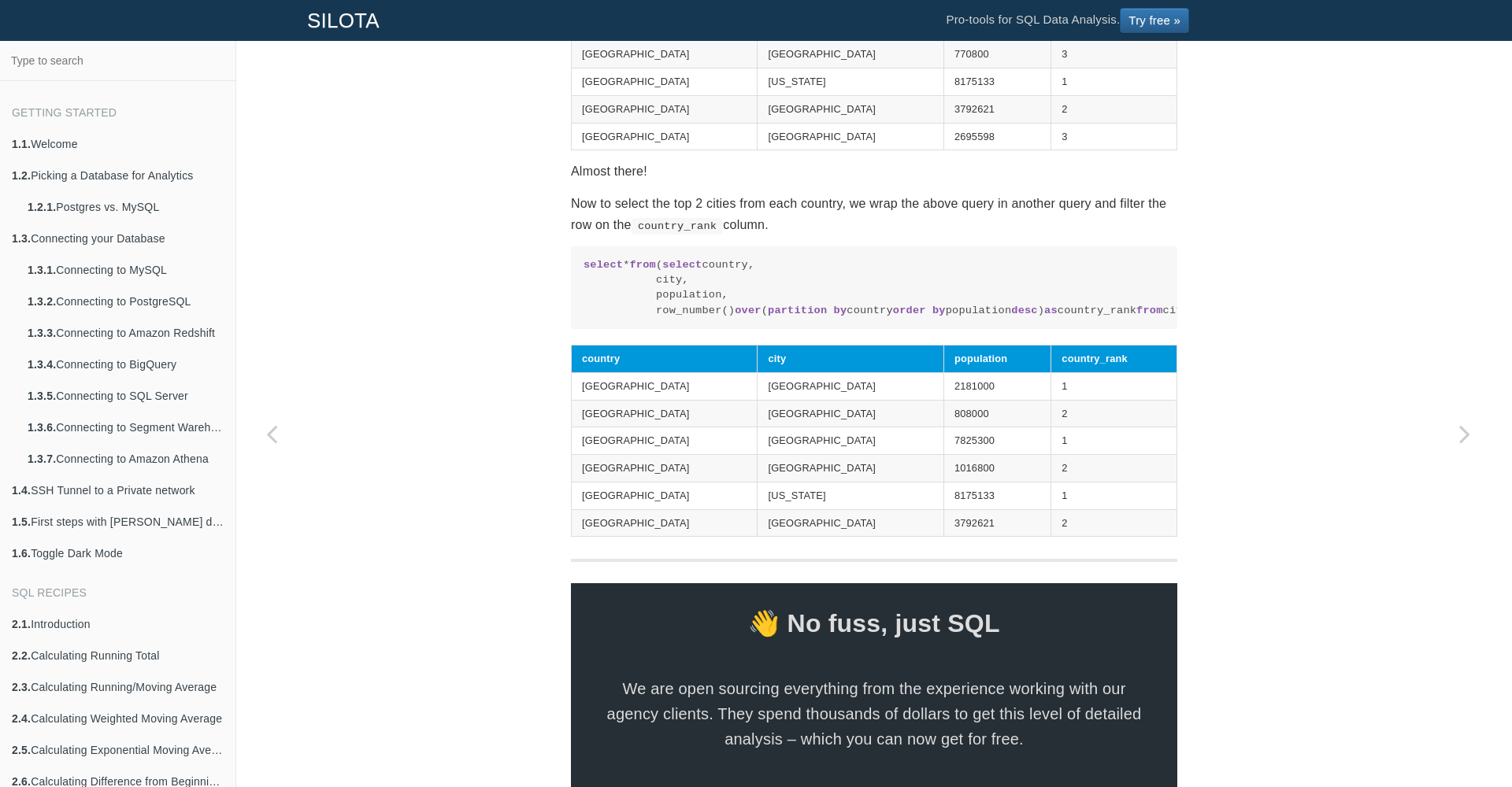
scroll to position [2128, 0]
